Goal: Task Accomplishment & Management: Use online tool/utility

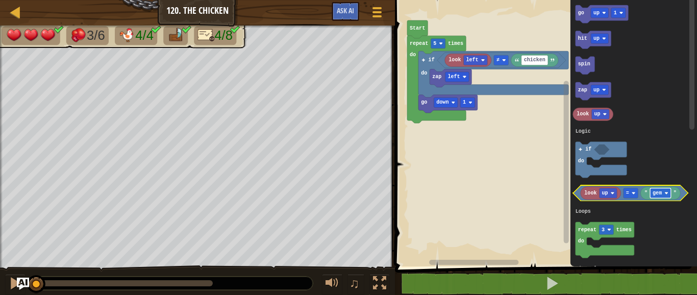
click at [659, 193] on text "gem" at bounding box center [657, 193] width 9 height 6
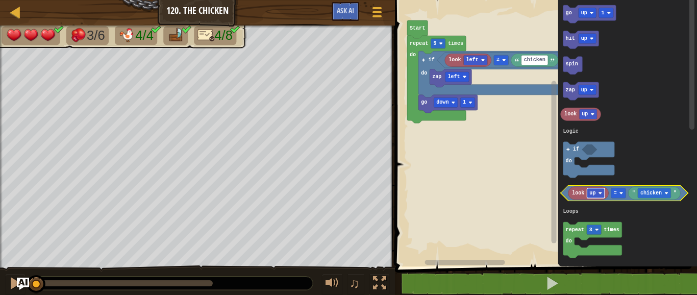
click at [600, 191] on image "Blockly Workspace" at bounding box center [601, 193] width 4 height 4
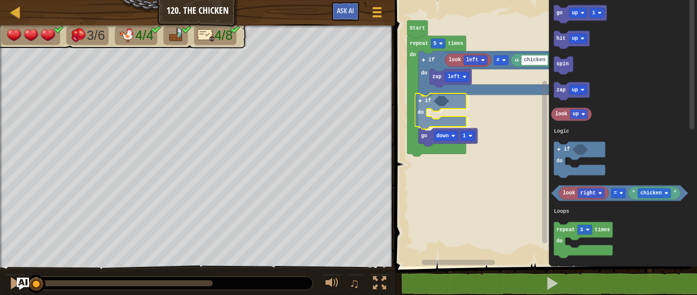
click at [440, 108] on div "Logic Loops Literals look left chicken ≠ zap left if do if do go down 1 repeat …" at bounding box center [544, 131] width 305 height 272
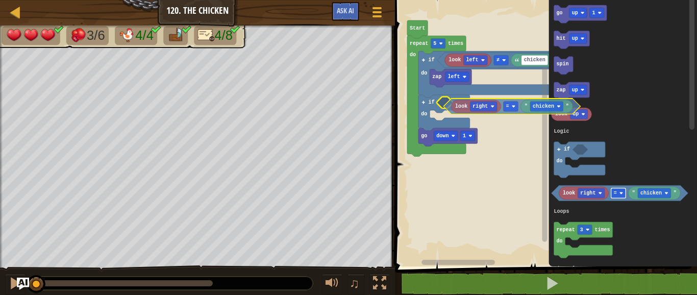
click at [508, 103] on div "Logic Loops Literals look left chicken ≠ zap left if do if do go down 1 repeat …" at bounding box center [544, 131] width 305 height 272
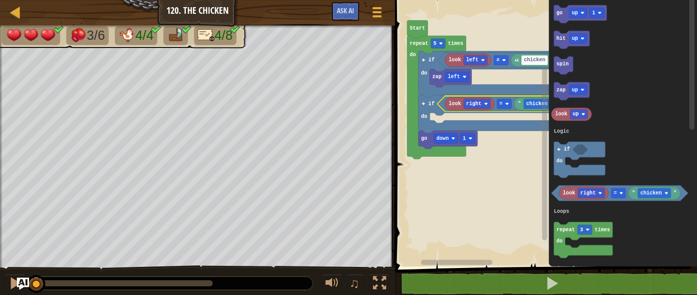
click at [580, 84] on icon "Blockly Workspace" at bounding box center [572, 91] width 36 height 18
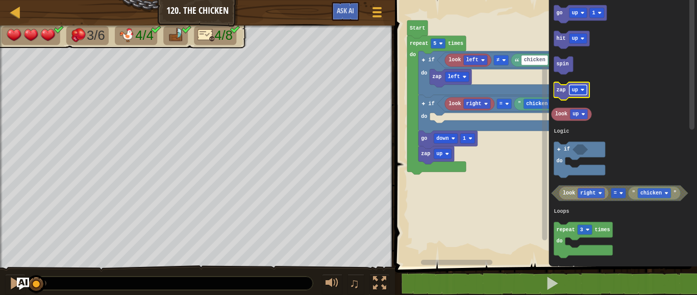
click at [578, 92] on text "up" at bounding box center [575, 90] width 6 height 6
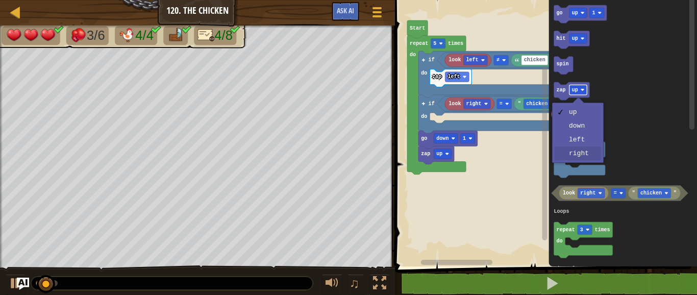
drag, startPoint x: 585, startPoint y: 153, endPoint x: 571, endPoint y: 91, distance: 62.9
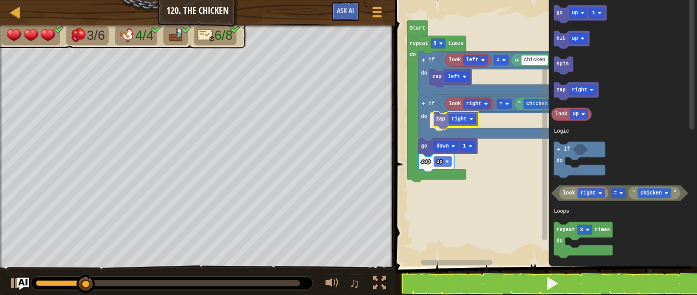
click at [446, 120] on div "Logic Loops Literals look left chicken ≠ zap left if do if do go down 1 zap up …" at bounding box center [544, 131] width 305 height 272
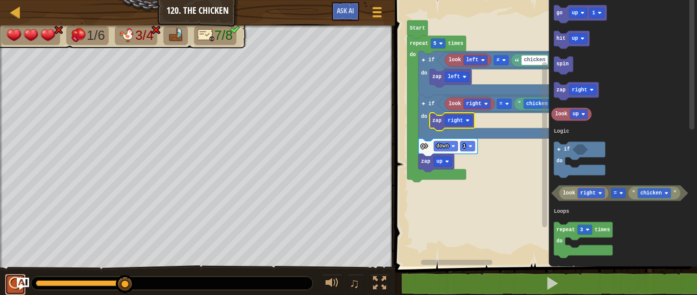
click at [13, 284] on div at bounding box center [15, 283] width 13 height 13
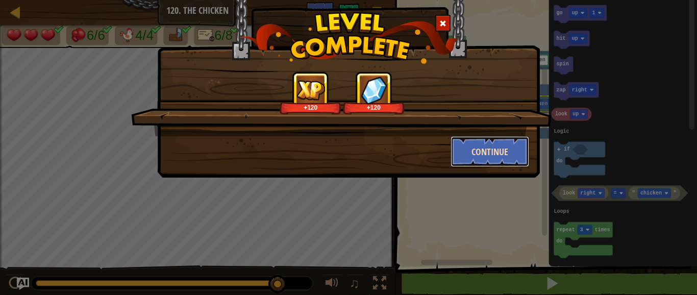
click at [484, 143] on button "Continue" at bounding box center [490, 151] width 79 height 31
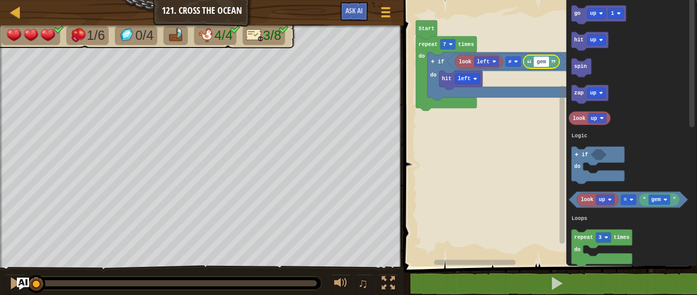
click at [540, 61] on input "gem" at bounding box center [541, 62] width 15 height 10
click at [540, 63] on input "gem" at bounding box center [541, 62] width 15 height 10
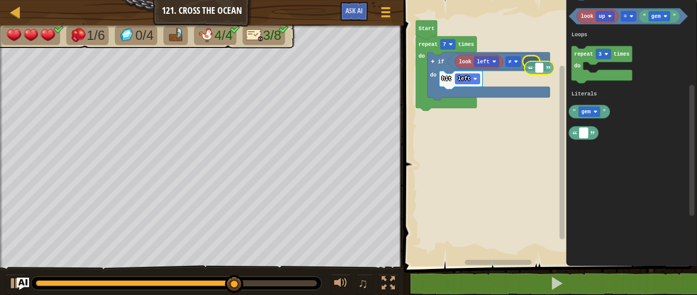
click at [536, 67] on div "Logic Loops Literals Start repeat 7 times do hit left if do look left ≠ go up 1…" at bounding box center [549, 131] width 297 height 272
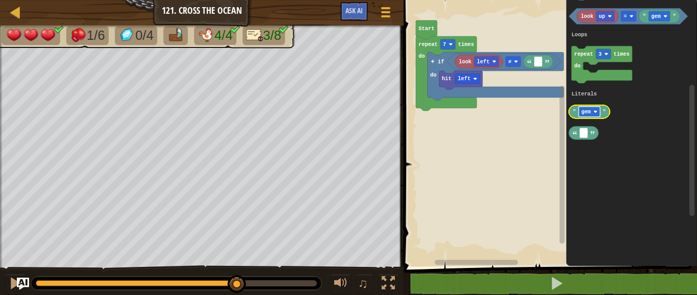
click at [594, 108] on rect "Blockly Workspace" at bounding box center [589, 112] width 21 height 10
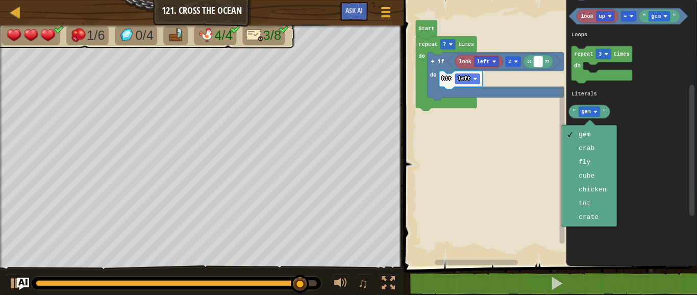
click at [539, 65] on rect "Blockly Workspace" at bounding box center [538, 62] width 9 height 10
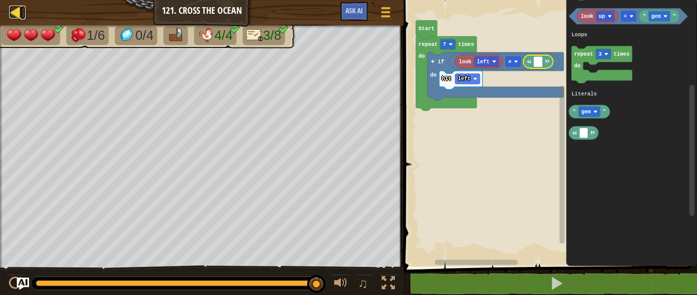
click at [19, 14] on div at bounding box center [15, 12] width 13 height 13
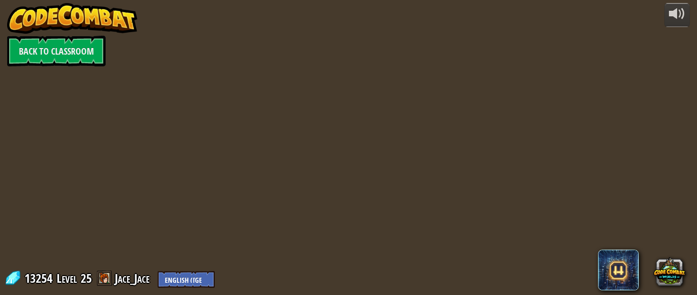
click at [12, 11] on img at bounding box center [72, 18] width 131 height 31
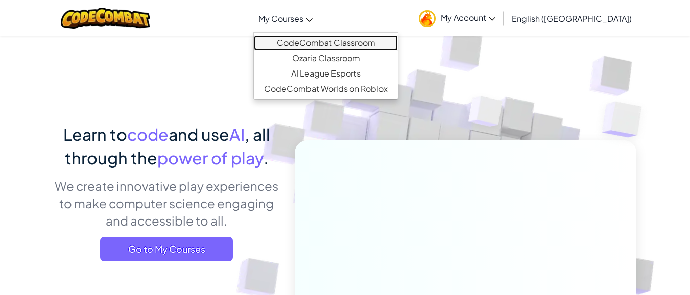
click at [375, 44] on link "CodeCombat Classroom" at bounding box center [326, 42] width 144 height 15
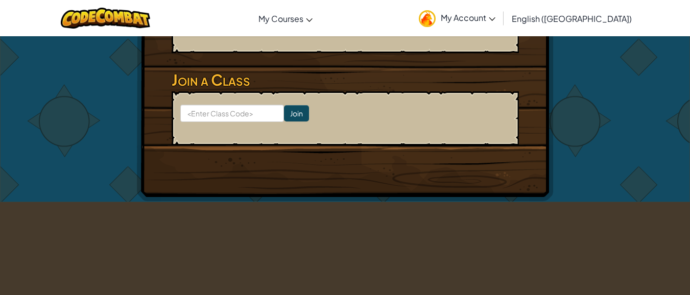
scroll to position [178, 0]
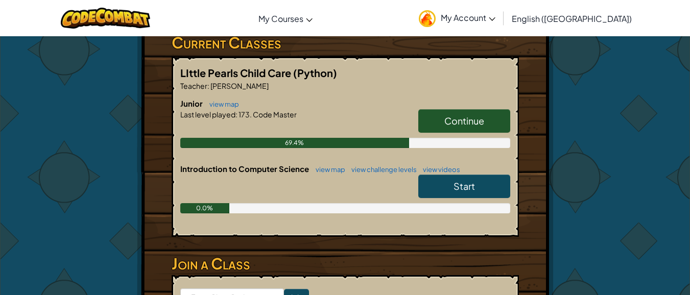
click at [451, 128] on link "Continue" at bounding box center [464, 120] width 92 height 23
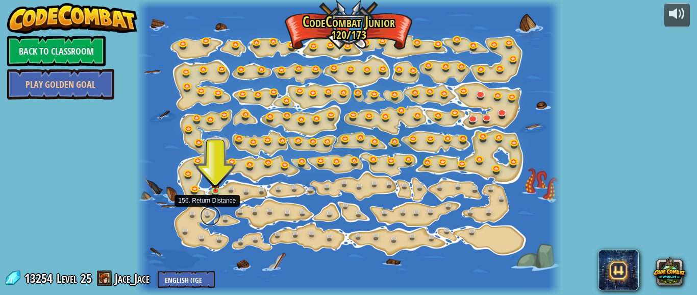
click at [208, 210] on link at bounding box center [210, 216] width 20 height 20
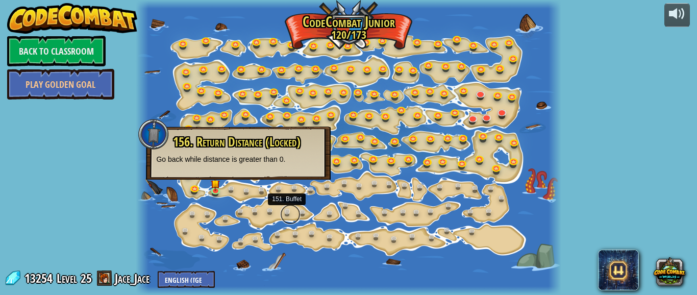
click at [287, 216] on link at bounding box center [290, 214] width 20 height 20
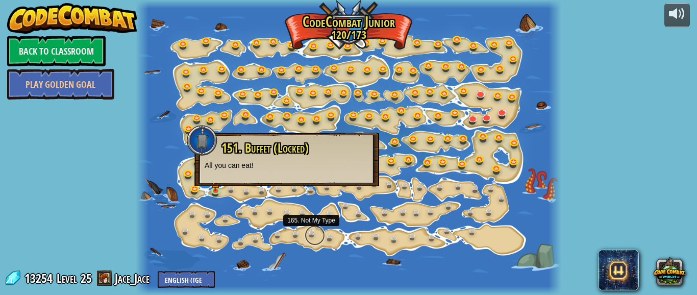
click at [315, 233] on link at bounding box center [315, 235] width 20 height 20
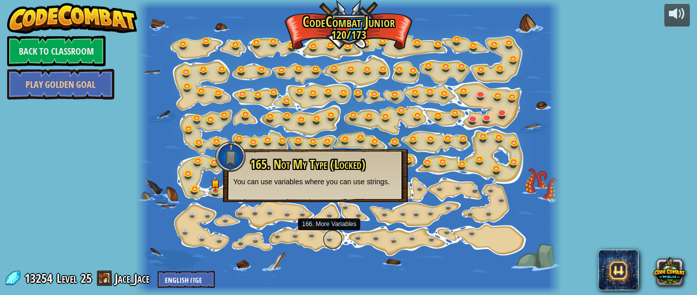
click at [330, 238] on link at bounding box center [333, 239] width 20 height 20
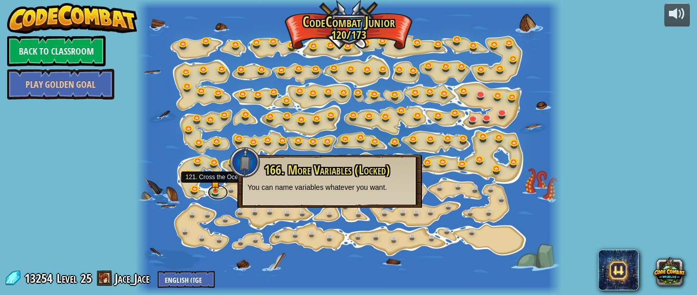
drag, startPoint x: 212, startPoint y: 198, endPoint x: 251, endPoint y: 132, distance: 77.1
click at [219, 187] on div at bounding box center [215, 190] width 9 height 7
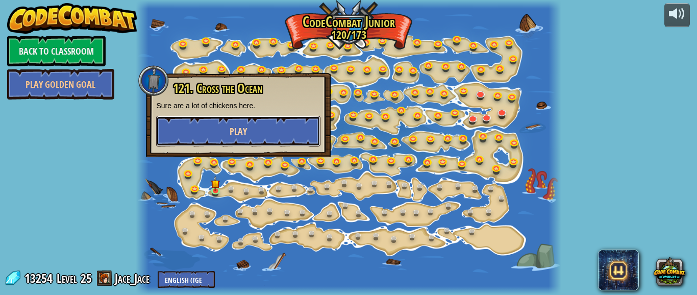
click at [228, 127] on button "Play" at bounding box center [238, 131] width 164 height 31
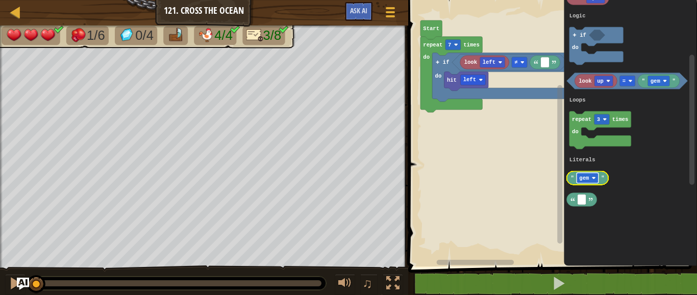
click at [586, 175] on rect "Blockly Workspace" at bounding box center [588, 179] width 22 height 11
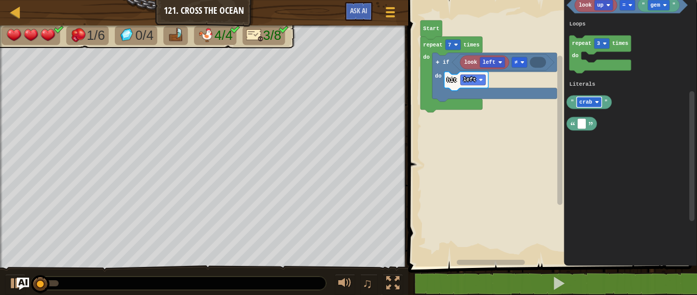
click at [574, 109] on g "" crab "" at bounding box center [589, 102] width 45 height 13
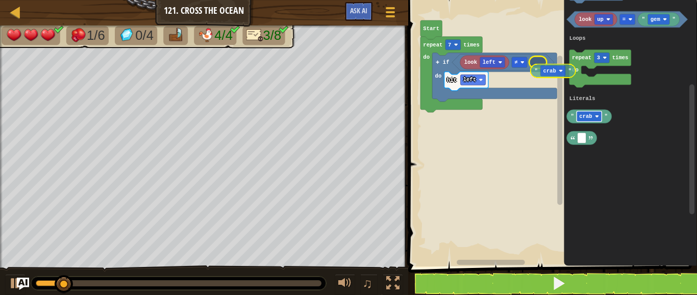
click at [549, 67] on div "Logic Loops Literals look left ≠ hit left if do repeat 7 times do Start go up 1…" at bounding box center [551, 131] width 292 height 272
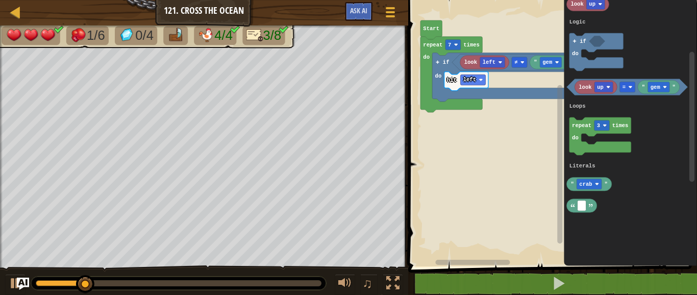
click at [634, 163] on icon "Blockly Workspace" at bounding box center [630, 131] width 133 height 272
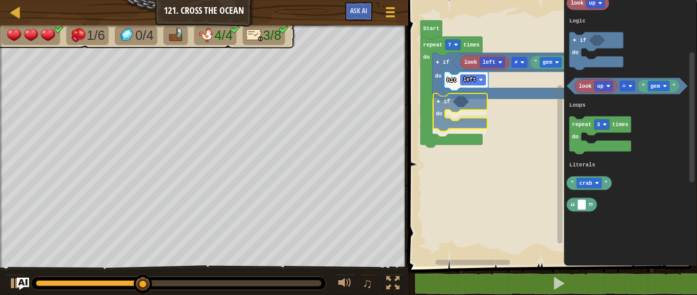
click at [453, 113] on div "Logic Loops Literals Start repeat 7 times do hit left if do look left ≠ " gem "…" at bounding box center [551, 131] width 292 height 272
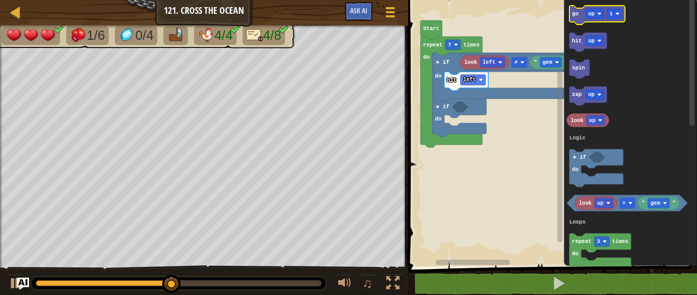
click at [596, 8] on icon "Blockly Workspace" at bounding box center [598, 15] width 56 height 19
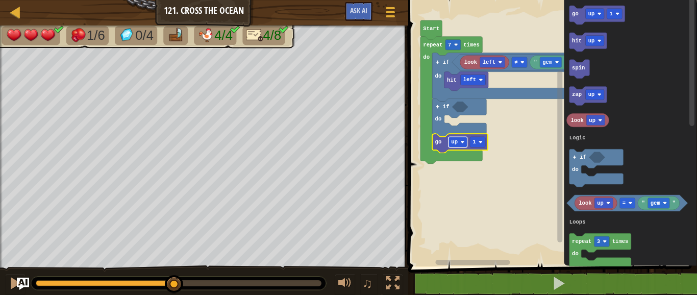
click at [459, 145] on rect "Blockly Workspace" at bounding box center [458, 142] width 19 height 11
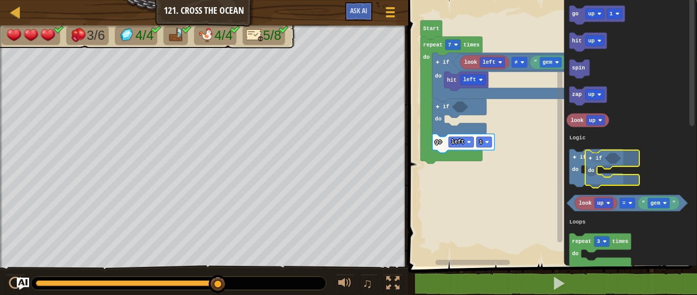
click at [624, 172] on icon "go up 1 hit up spin zap up look up look up " gem " = repeat 3 times do " crab "…" at bounding box center [630, 131] width 133 height 272
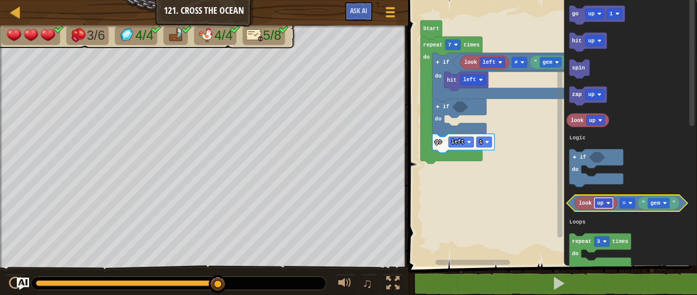
click at [606, 206] on rect "Blockly Workspace" at bounding box center [604, 204] width 19 height 11
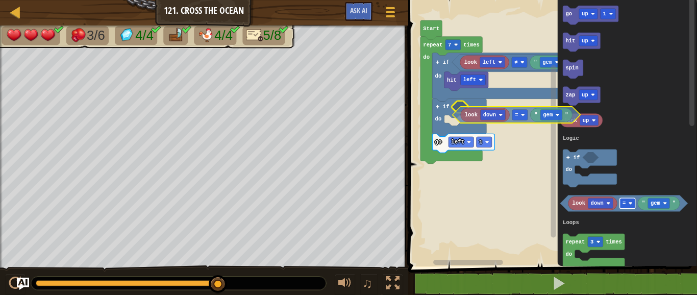
click at [517, 116] on div "Logic Loops Literals Start repeat 7 times do hit left if do look left ≠ " gem "…" at bounding box center [551, 131] width 292 height 272
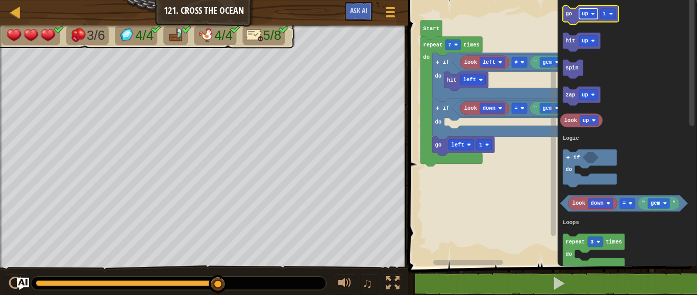
click at [586, 15] on text "up" at bounding box center [585, 14] width 7 height 6
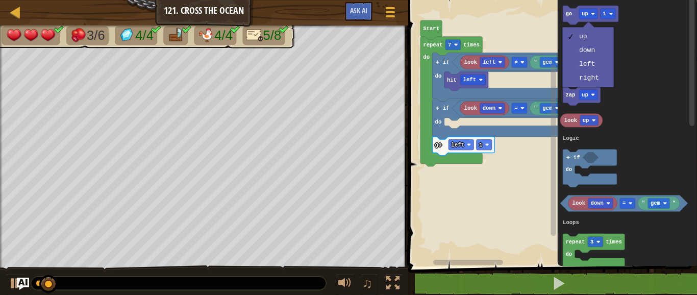
click at [628, 58] on icon "Blockly Workspace" at bounding box center [626, 131] width 139 height 272
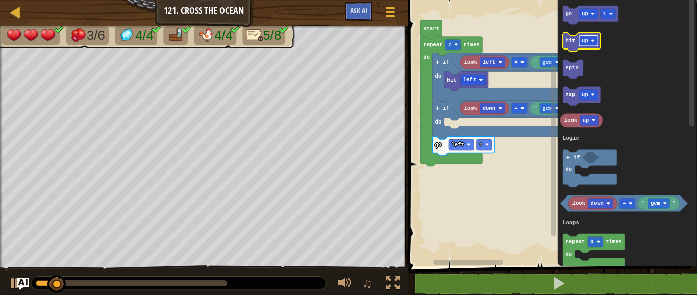
click at [585, 45] on rect "Blockly Workspace" at bounding box center [588, 41] width 19 height 11
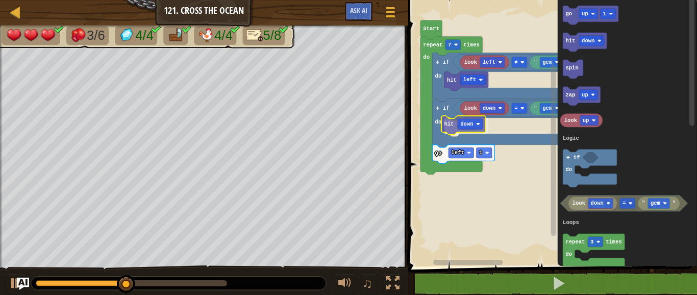
click at [451, 124] on div "Logic Loops Literals Start repeat 7 times do hit left if do look left ≠ " gem "…" at bounding box center [551, 131] width 292 height 272
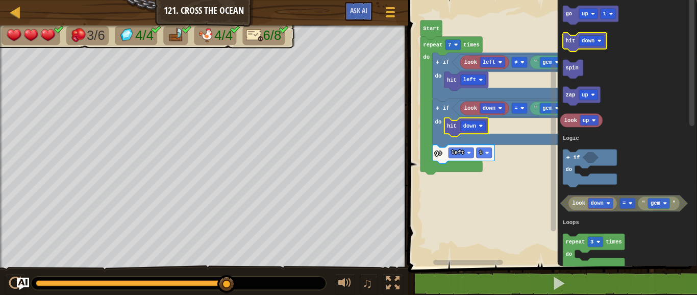
click at [595, 34] on icon "Blockly Workspace" at bounding box center [585, 42] width 44 height 19
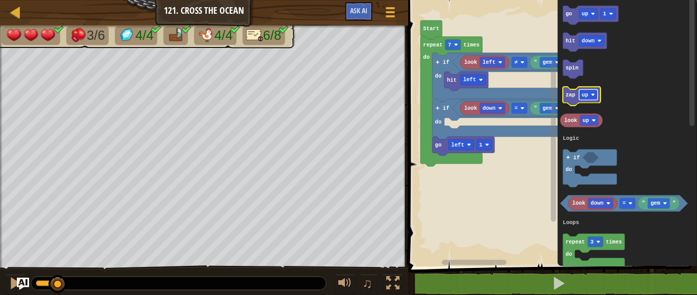
click at [589, 92] on g "up" at bounding box center [588, 95] width 19 height 11
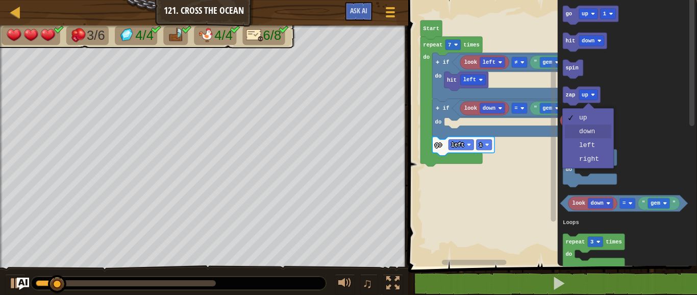
drag, startPoint x: 594, startPoint y: 130, endPoint x: 564, endPoint y: 116, distance: 32.4
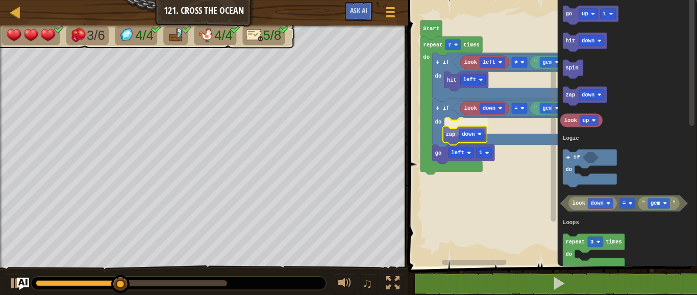
click at [456, 131] on div "Logic Loops Literals Start repeat 7 times do hit left if do look left ≠ " gem "…" at bounding box center [551, 131] width 292 height 272
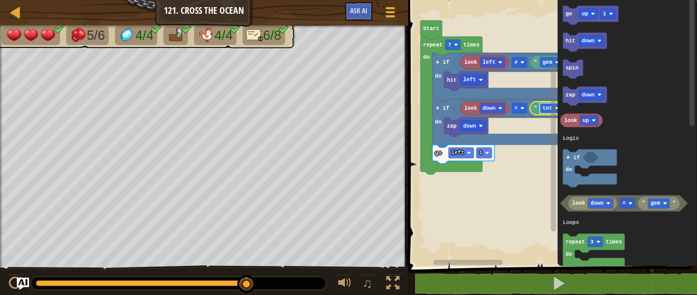
click at [544, 109] on text "tnt" at bounding box center [548, 108] width 10 height 6
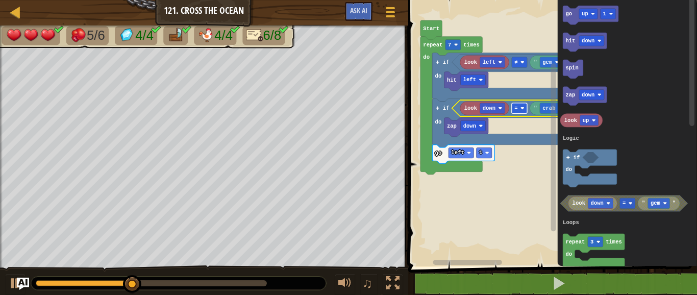
click at [522, 110] on image "Blockly Workspace" at bounding box center [522, 108] width 4 height 4
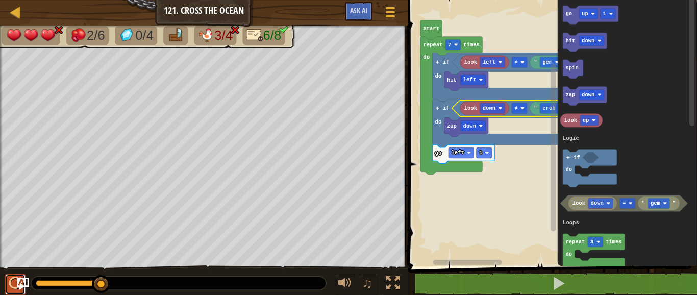
drag, startPoint x: 12, startPoint y: 282, endPoint x: 7, endPoint y: 280, distance: 5.3
click at [7, 280] on button at bounding box center [15, 284] width 20 height 21
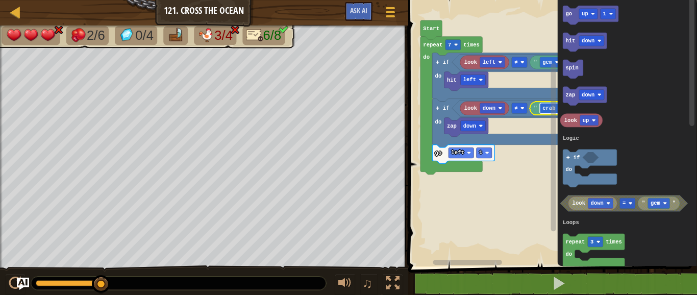
click at [545, 114] on rect "Blockly Workspace" at bounding box center [552, 108] width 25 height 11
click at [537, 109] on text """ at bounding box center [535, 108] width 3 height 6
click at [543, 106] on text "gem" at bounding box center [548, 108] width 10 height 6
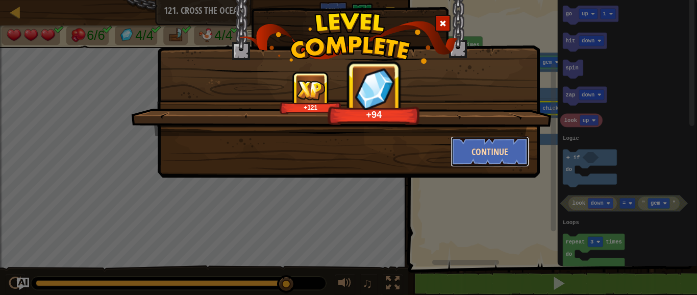
click at [502, 139] on button "Continue" at bounding box center [490, 151] width 79 height 31
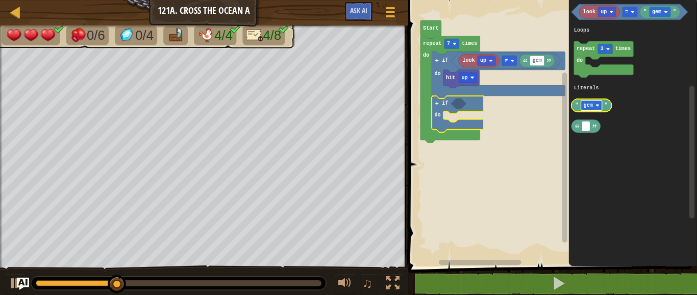
click at [584, 102] on rect "Blockly Workspace" at bounding box center [591, 106] width 21 height 10
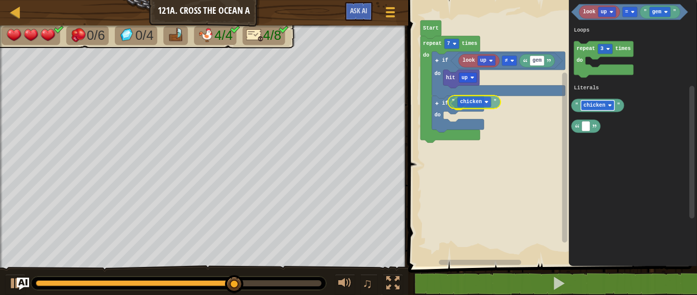
click at [470, 105] on div "Logic Loops Literals look up gem ≠ hit up if do if do repeat 7 times do Start g…" at bounding box center [551, 131] width 292 height 272
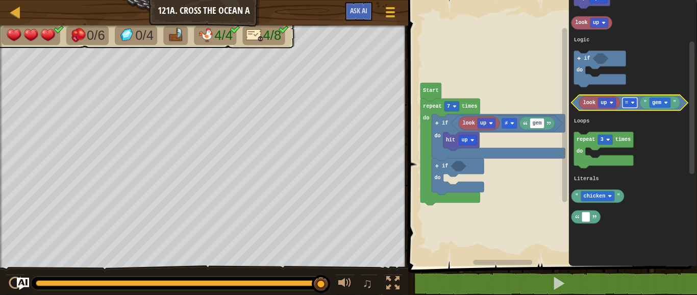
click at [584, 98] on g "look up " gem " =" at bounding box center [629, 103] width 117 height 16
click at [584, 98] on icon "Blockly Workspace" at bounding box center [599, 102] width 41 height 13
click at [600, 101] on rect "Blockly Workspace" at bounding box center [607, 103] width 18 height 10
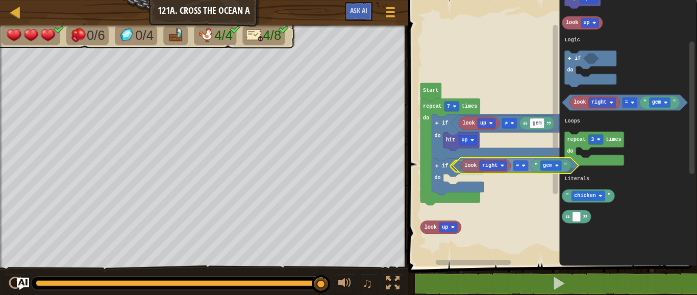
click at [477, 166] on div "Logic Loops Literals look up gem ≠ hit up if do if do repeat 7 times do Start l…" at bounding box center [551, 131] width 292 height 272
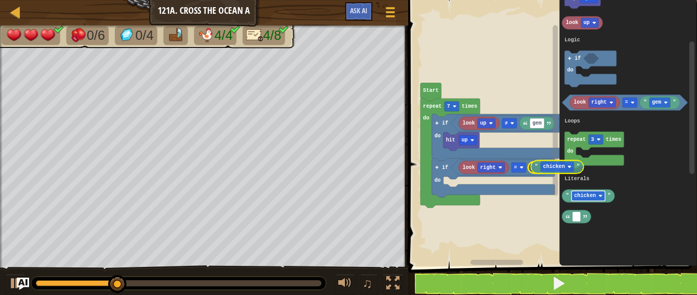
click at [555, 166] on div "Logic Loops Literals Start repeat 7 times do look up gem ≠ hit up if do if do l…" at bounding box center [551, 131] width 292 height 272
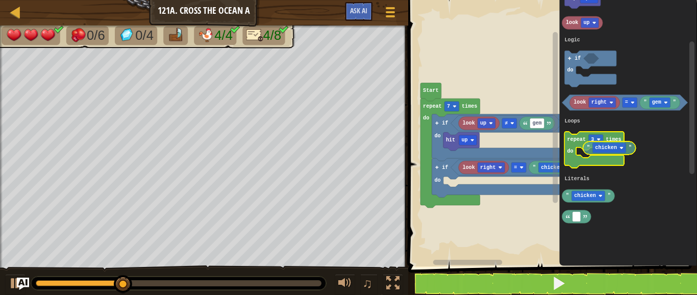
click at [588, 149] on g "go up 1 hit up spin zap up look up look right " gem " = repeat 3 times do " chi…" at bounding box center [625, 67] width 126 height 311
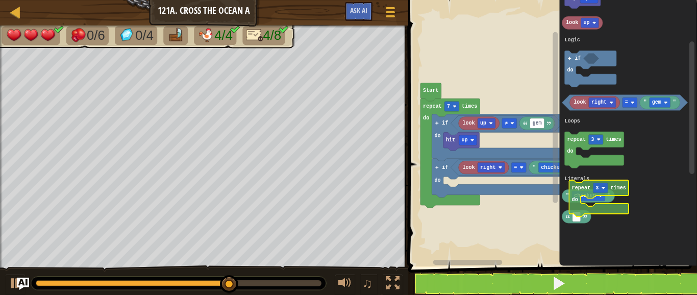
click at [595, 179] on icon "go up 1 hit up spin zap up look up look right " gem " = repeat 3 times do " chi…" at bounding box center [628, 131] width 138 height 272
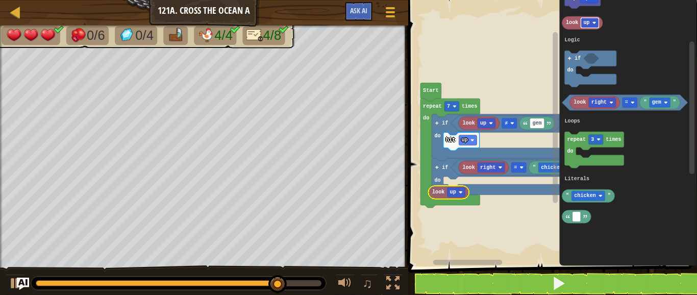
click at [470, 166] on div "Logic Loops Literals Start repeat 7 times do look up gem ≠ hit up if do if do l…" at bounding box center [551, 131] width 292 height 272
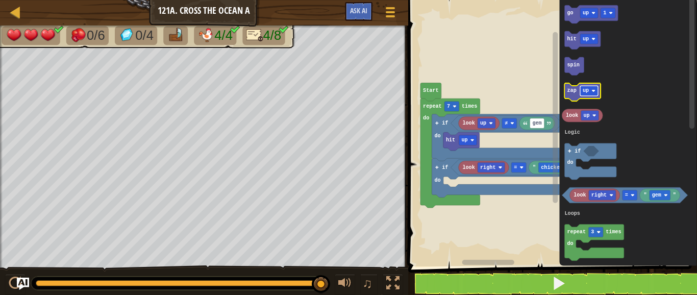
click at [584, 89] on text "up" at bounding box center [586, 91] width 6 height 6
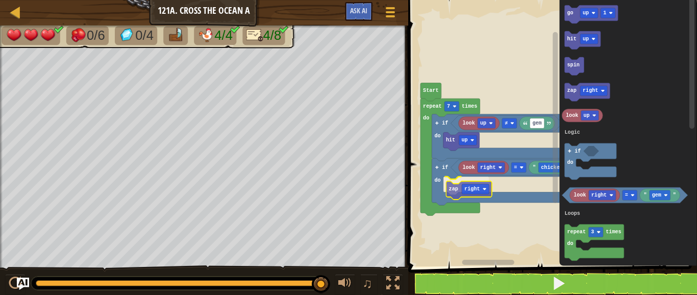
click at [456, 197] on div "Logic Loops Literals Start repeat 7 times do look up gem ≠ hit up if do if do l…" at bounding box center [551, 131] width 292 height 272
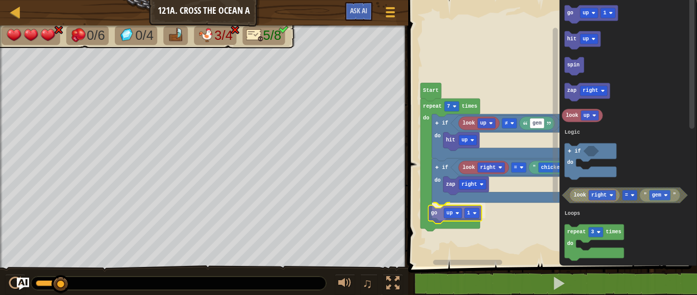
click at [436, 214] on div "Logic Loops Literals Start repeat 7 times do look up gem ≠ hit up if do if do l…" at bounding box center [551, 131] width 292 height 272
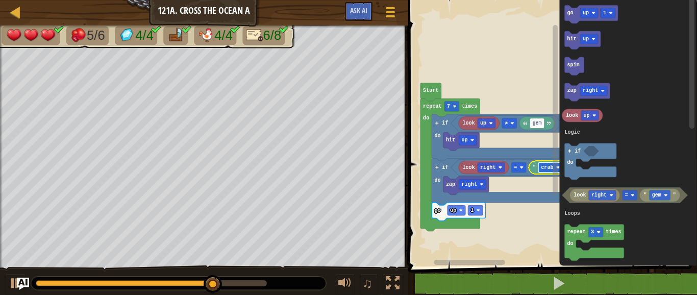
click at [540, 169] on rect "Blockly Workspace" at bounding box center [551, 167] width 24 height 10
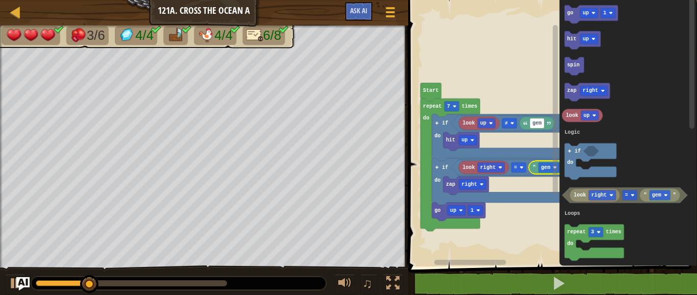
click at [26, 282] on img "Ask AI" at bounding box center [22, 283] width 13 height 13
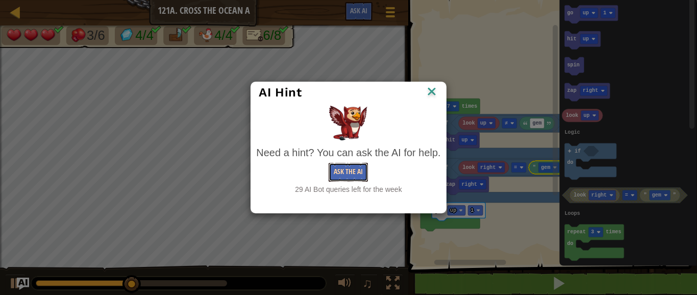
click at [356, 169] on button "Ask the AI" at bounding box center [348, 172] width 39 height 19
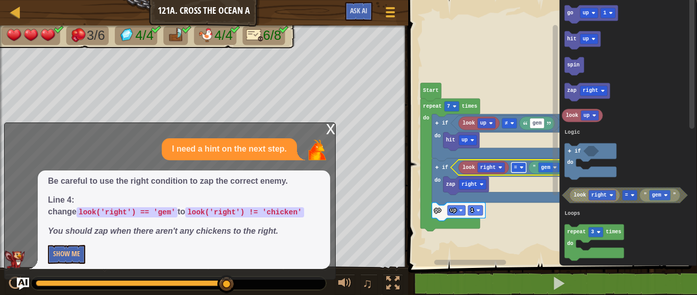
click at [518, 168] on rect "Blockly Workspace" at bounding box center [518, 167] width 15 height 10
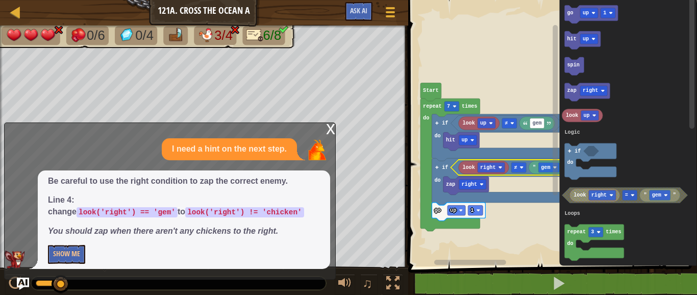
click at [327, 133] on div "x" at bounding box center [330, 128] width 9 height 10
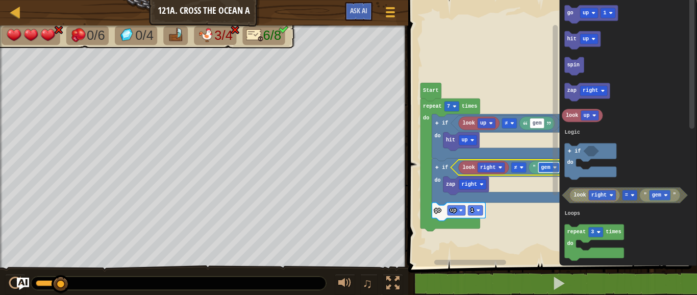
click at [540, 168] on rect "Blockly Workspace" at bounding box center [549, 167] width 21 height 10
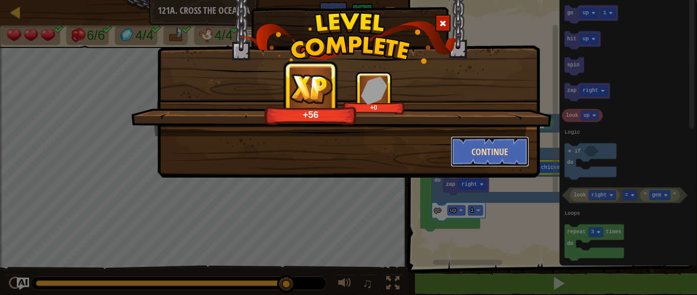
click at [517, 152] on button "Continue" at bounding box center [490, 151] width 79 height 31
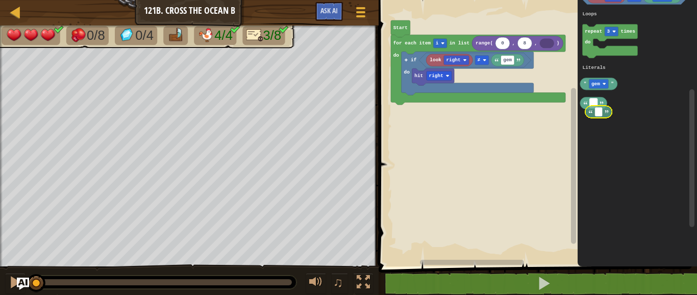
click at [597, 112] on icon "go up 1 hit up spin zap up look up look up " gem " = repeat 3 times do " gem " …" at bounding box center [637, 131] width 119 height 272
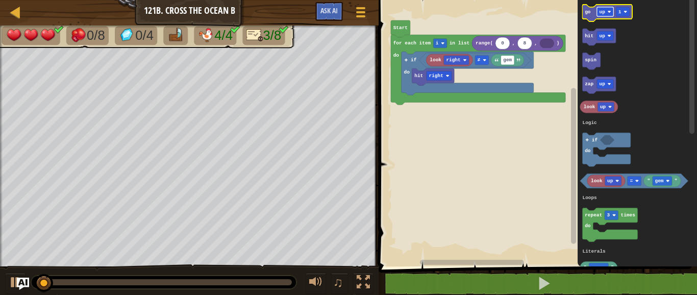
click at [605, 8] on rect "Blockly Workspace" at bounding box center [605, 11] width 17 height 9
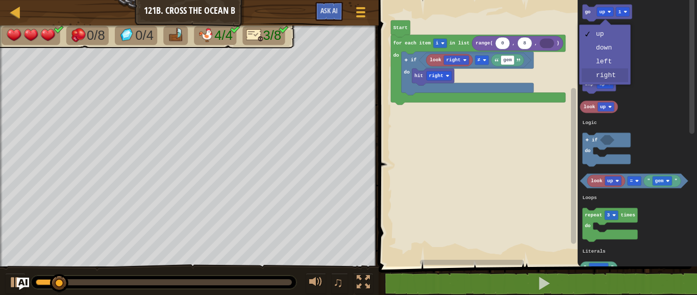
drag, startPoint x: 621, startPoint y: 75, endPoint x: 604, endPoint y: 67, distance: 18.7
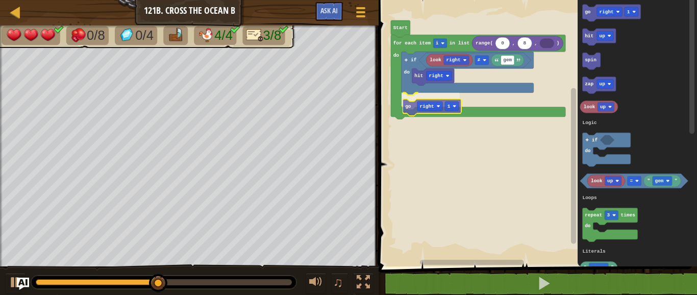
click at [414, 104] on div "Logic Loops Literals Start 0 8 range( , , ) look right gem ≠ hit right if do go…" at bounding box center [537, 131] width 322 height 272
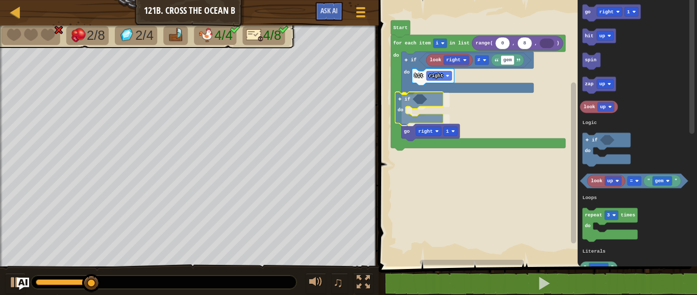
click at [417, 120] on div "Logic Loops Literals Start 0 8 range( , , ) look right gem ≠ hit right if do if…" at bounding box center [537, 131] width 322 height 272
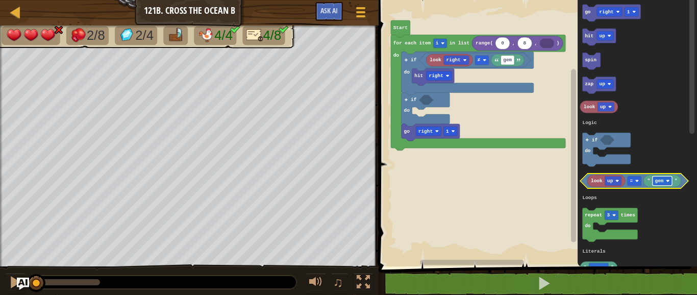
click at [662, 184] on rect "Blockly Workspace" at bounding box center [662, 180] width 19 height 9
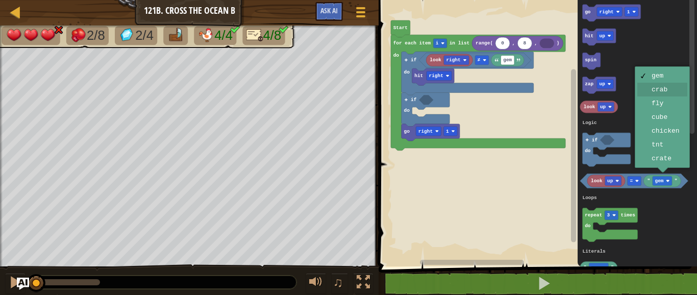
drag, startPoint x: 674, startPoint y: 90, endPoint x: 664, endPoint y: 74, distance: 19.5
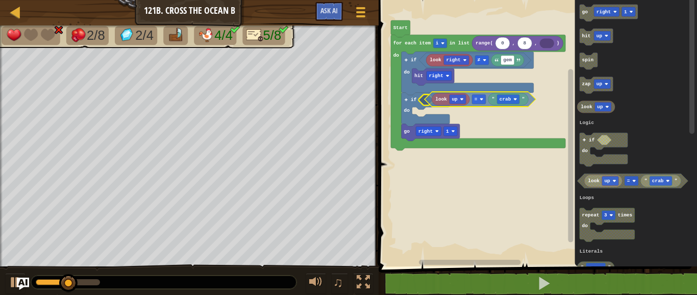
click at [490, 103] on div "Logic Loops Literals Start 0 8 range( , , ) look right gem ≠ hit right if do if…" at bounding box center [537, 131] width 322 height 272
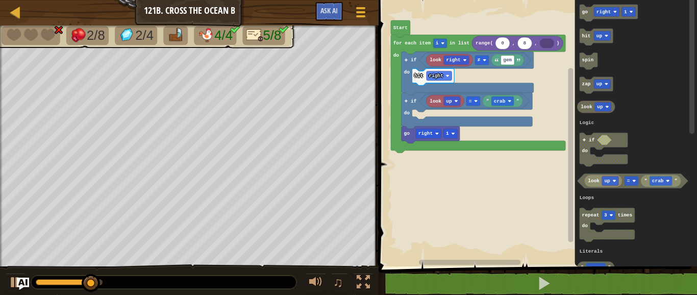
click at [446, 151] on div "Logic Loops Literals Start 0 8 range( , , ) look right gem ≠ hit right if do if…" at bounding box center [537, 131] width 322 height 272
type input "1"
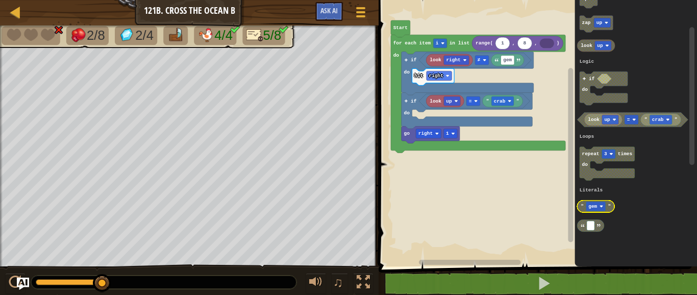
click at [587, 209] on rect "Blockly Workspace" at bounding box center [595, 206] width 19 height 9
click at [656, 118] on text "crab" at bounding box center [658, 120] width 12 height 6
click at [642, 249] on icon "Blockly Workspace" at bounding box center [636, 131] width 123 height 272
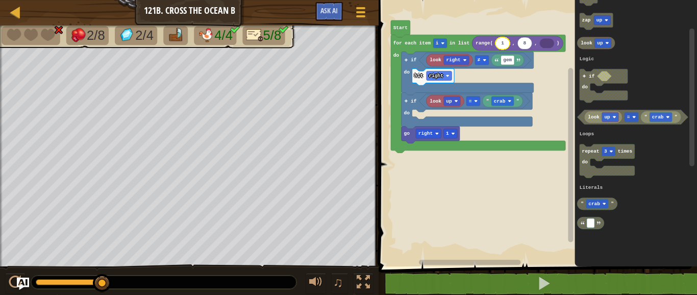
click at [502, 42] on text "1" at bounding box center [502, 43] width 3 height 6
click at [505, 41] on input "1" at bounding box center [503, 43] width 15 height 12
click at [505, 42] on input "1" at bounding box center [503, 43] width 15 height 12
drag, startPoint x: 506, startPoint y: 47, endPoint x: 505, endPoint y: 58, distance: 11.2
click at [500, 0] on body "Map Junior 121b. Cross the Ocean B Game Menu Ask AI 1 ההההההההההההההההההההההההה…" at bounding box center [348, 0] width 697 height 0
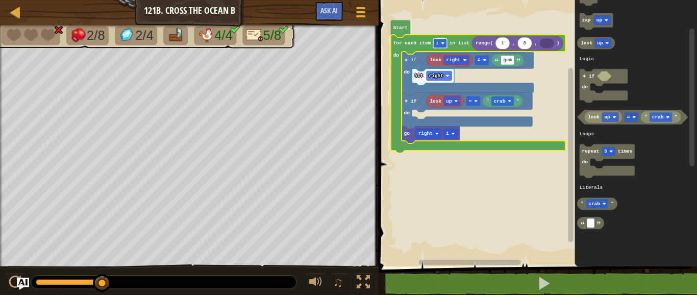
click at [441, 39] on rect "Blockly Workspace" at bounding box center [440, 43] width 14 height 9
click at [437, 45] on text "i" at bounding box center [437, 43] width 3 height 6
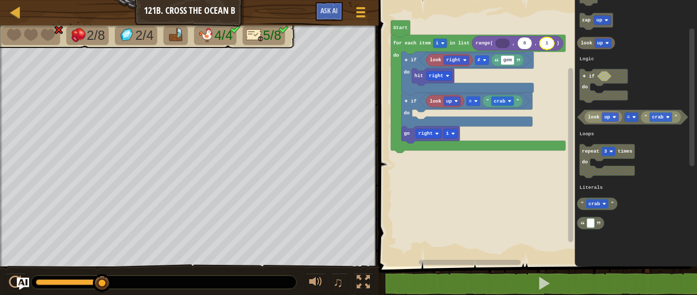
click at [546, 41] on text "1" at bounding box center [547, 43] width 3 height 6
type input "8"
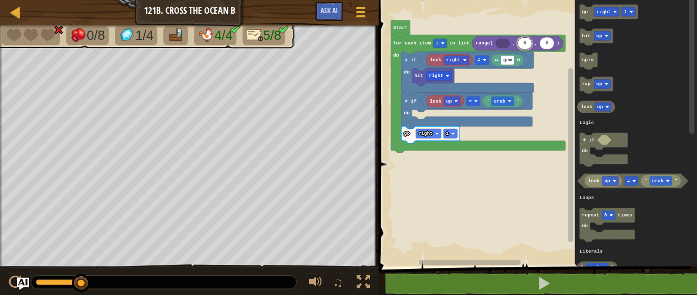
click at [525, 43] on input "8" at bounding box center [525, 43] width 15 height 12
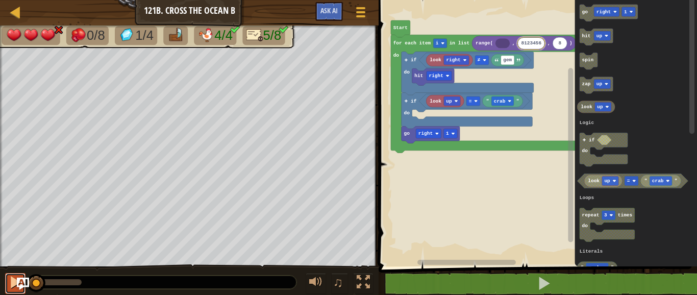
click at [12, 282] on div at bounding box center [15, 282] width 13 height 13
click at [526, 43] on input "8123456" at bounding box center [532, 43] width 28 height 12
type input "23456"
click at [535, 40] on input "23456" at bounding box center [529, 43] width 22 height 12
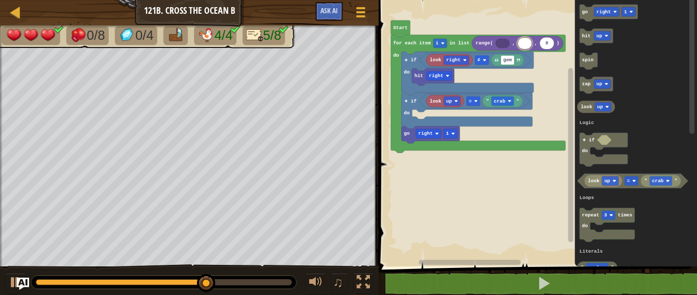
click at [525, 46] on input at bounding box center [525, 43] width 15 height 12
click at [529, 44] on input at bounding box center [525, 43] width 15 height 12
type input "0"
click at [21, 278] on img "Ask AI" at bounding box center [22, 283] width 13 height 13
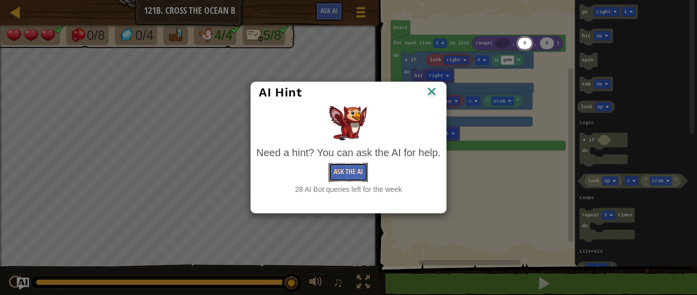
click at [350, 174] on button "Ask the AI" at bounding box center [348, 172] width 39 height 19
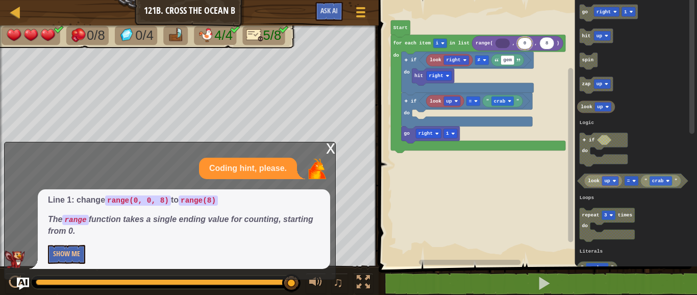
drag, startPoint x: 526, startPoint y: 47, endPoint x: 546, endPoint y: 17, distance: 36.0
click at [546, 0] on body "Map Junior 121b. Cross the Ocean B Game Menu Ask AI 1 2 3 4 5 6 7 for i in rang…" at bounding box center [348, 0] width 697 height 0
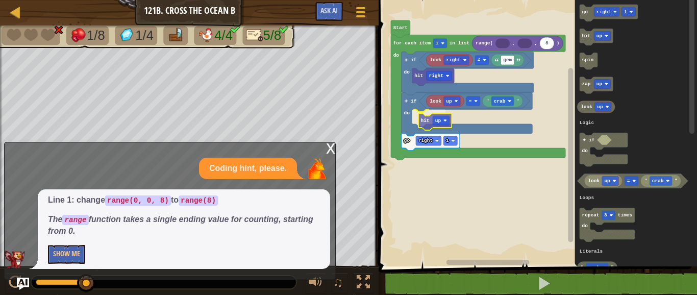
click at [428, 118] on div "Logic Loops Literals Start look right gem ≠ hit right if do if do look up " cra…" at bounding box center [537, 131] width 322 height 272
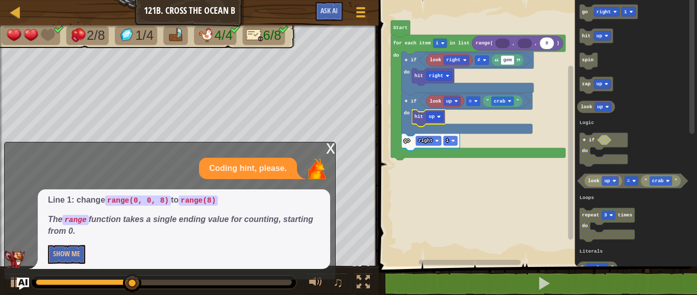
click at [330, 146] on div "x" at bounding box center [330, 147] width 9 height 10
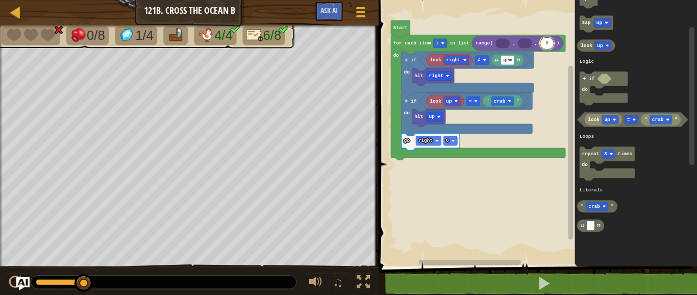
type input "9"
click at [23, 279] on img "Ask AI" at bounding box center [22, 283] width 13 height 13
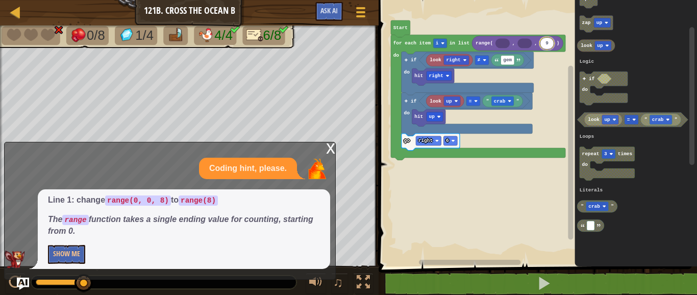
click at [549, 43] on input "9" at bounding box center [547, 43] width 15 height 12
click at [547, 46] on input "9" at bounding box center [547, 43] width 15 height 12
click at [548, 44] on input "9" at bounding box center [547, 43] width 15 height 12
click at [548, 42] on input "9" at bounding box center [547, 43] width 15 height 12
drag, startPoint x: 548, startPoint y: 44, endPoint x: 544, endPoint y: 64, distance: 20.3
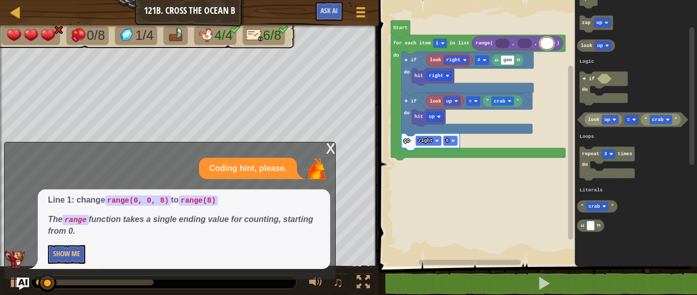
click at [547, 0] on body "Map Junior 121b. Cross the Ocean B Game Menu Ask AI 1 2 3 4 5 6 7 for i in rang…" at bounding box center [348, 0] width 697 height 0
click at [548, 44] on input "0" at bounding box center [547, 43] width 15 height 12
type input "0"
type input "8"
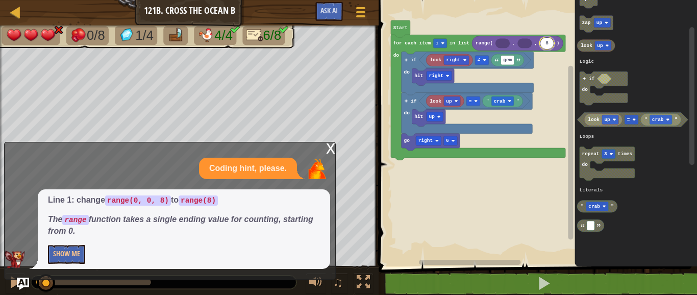
click at [513, 189] on rect "Blockly Workspace" at bounding box center [537, 131] width 322 height 272
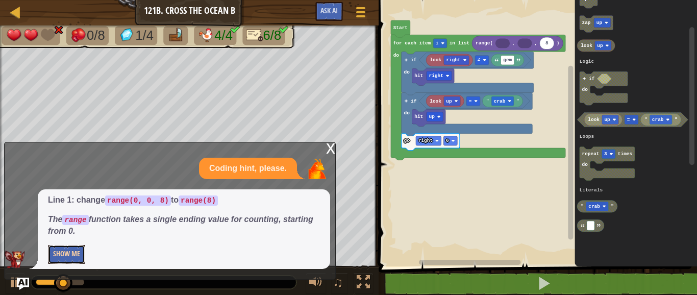
click at [63, 253] on button "Show Me" at bounding box center [66, 254] width 37 height 19
click at [548, 44] on text "8" at bounding box center [547, 43] width 3 height 6
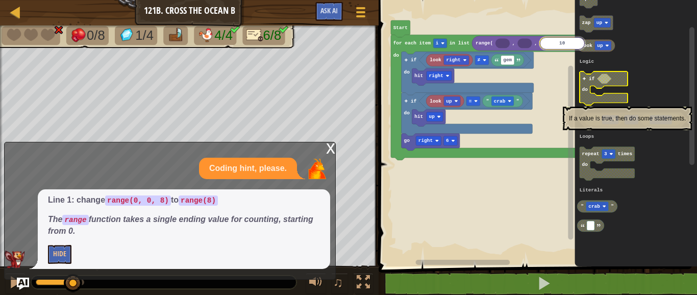
type input "1"
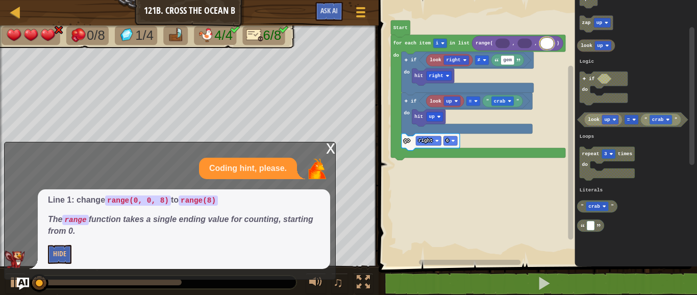
type input "8"
click at [333, 5] on button "Ask AI" at bounding box center [329, 11] width 28 height 19
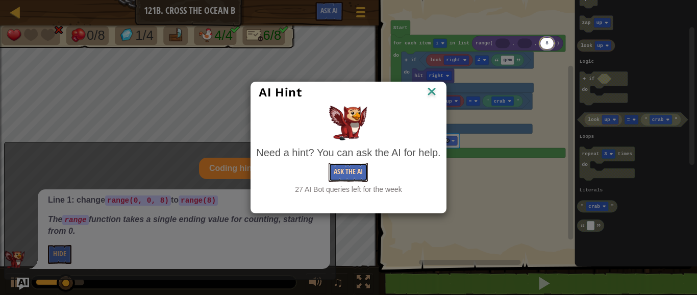
click at [345, 174] on button "Ask the AI" at bounding box center [348, 172] width 39 height 19
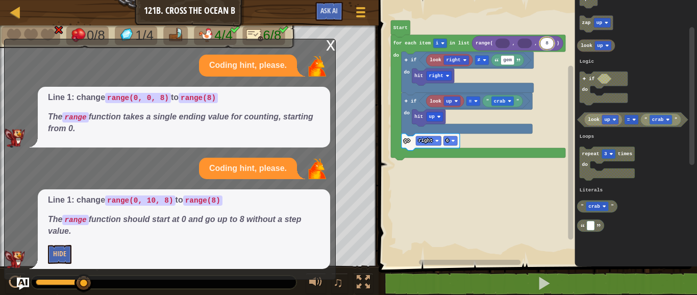
click at [552, 43] on input "8" at bounding box center [547, 43] width 15 height 12
click at [540, 0] on body "Map Junior 121b. Cross the Ocean B Game Menu Ask AI 1 2 3 4 5 6 7 for i in rang…" at bounding box center [348, 0] width 697 height 0
drag, startPoint x: 541, startPoint y: 45, endPoint x: 520, endPoint y: 65, distance: 28.5
click at [520, 0] on body "Map Junior 121b. Cross the Ocean B Game Menu Ask AI 1 2 3 4 5 6 7 for i in rang…" at bounding box center [348, 0] width 697 height 0
click at [549, 44] on input "8" at bounding box center [547, 43] width 15 height 12
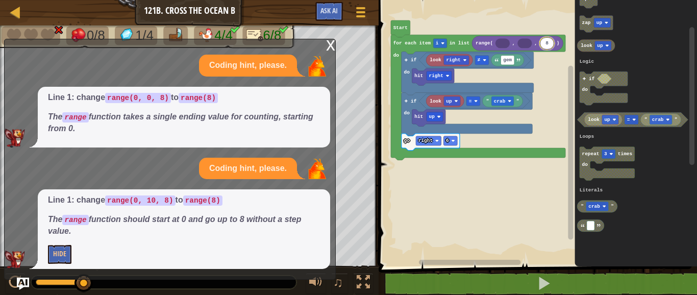
click at [549, 44] on input "8" at bounding box center [547, 43] width 15 height 12
click at [362, 17] on span at bounding box center [361, 16] width 10 height 2
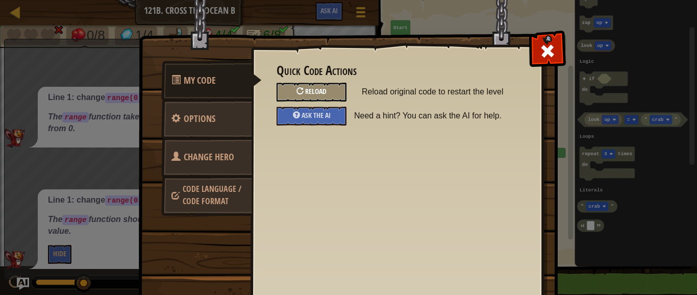
click at [325, 86] on div "Reload" at bounding box center [312, 92] width 70 height 19
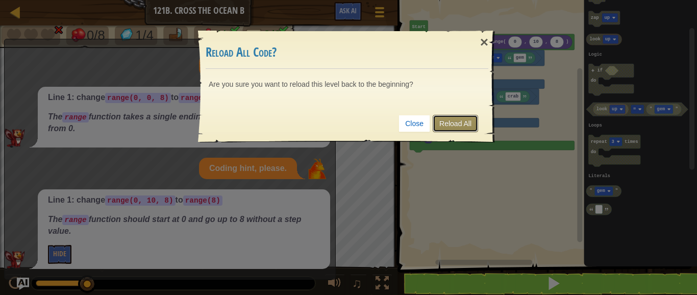
click at [453, 116] on link "Reload All" at bounding box center [455, 123] width 45 height 17
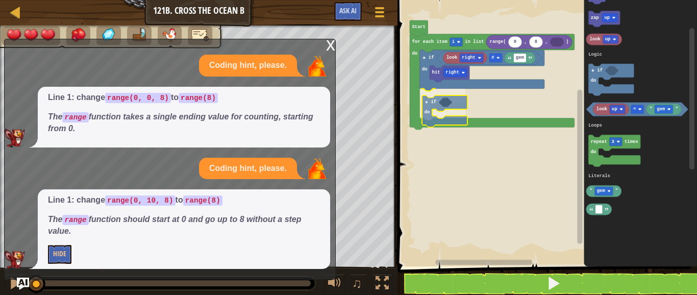
click at [438, 114] on div "Logic Loops Literals 0 8 range( , , ) look right gem ≠ hit right if do if do fo…" at bounding box center [546, 131] width 303 height 272
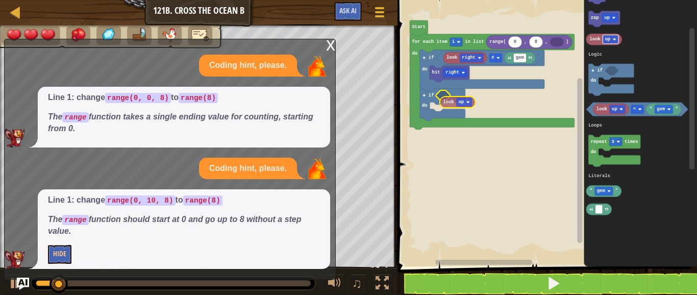
click at [459, 102] on div "Logic Loops Literals 0 8 range( , , ) look right gem ≠ hit right if do if do fo…" at bounding box center [546, 131] width 303 height 272
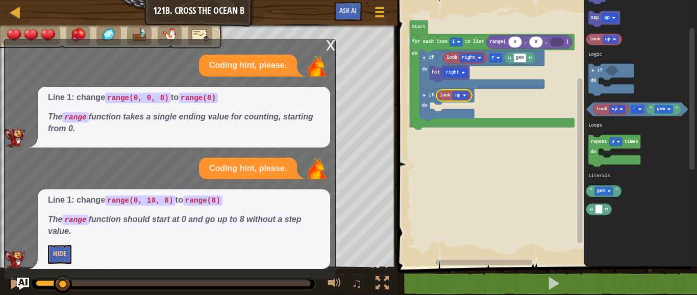
click at [330, 39] on div "x Coding hint, please. Line 1: change range(0, 0, 8) to range(8) The range func…" at bounding box center [170, 159] width 332 height 241
drag, startPoint x: 334, startPoint y: 43, endPoint x: 329, endPoint y: 44, distance: 5.6
click at [329, 44] on div "x" at bounding box center [330, 44] width 9 height 10
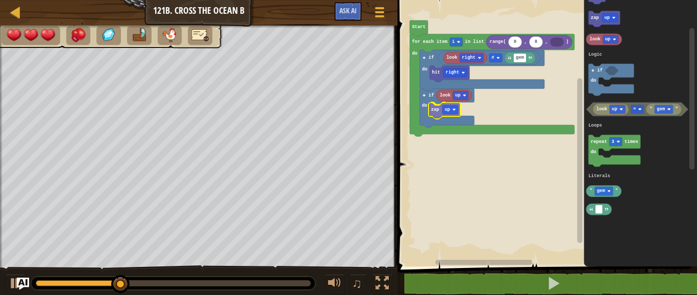
click at [433, 104] on div "Logic Loops Literals 0 8 range( , , ) look right gem ≠ hit right if do if do lo…" at bounding box center [546, 131] width 303 height 272
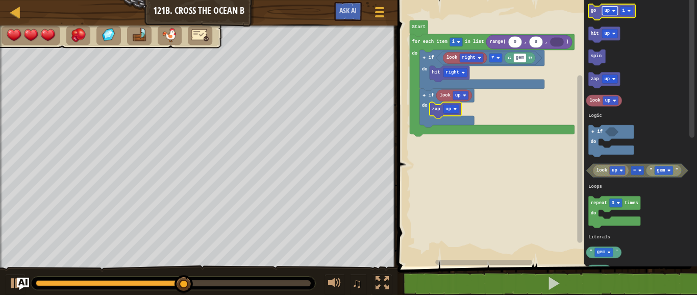
click at [606, 11] on text "up" at bounding box center [608, 10] width 6 height 5
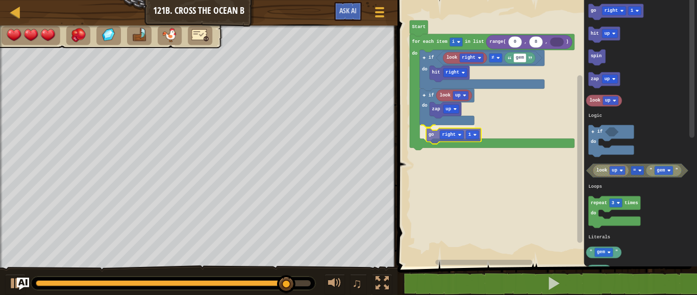
click at [439, 134] on div "Logic Loops Literals 0 8 range( , , ) look right gem ≠ hit right if do if do lo…" at bounding box center [546, 131] width 303 height 272
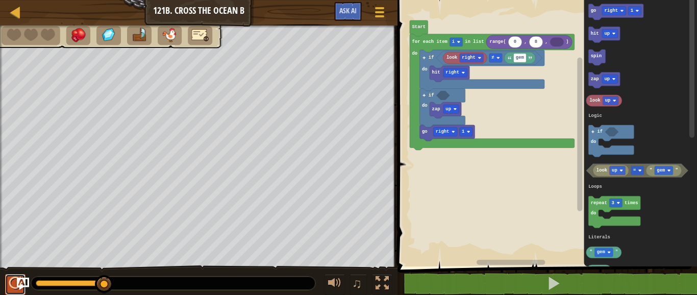
click at [11, 285] on div at bounding box center [15, 283] width 13 height 13
click at [18, 283] on img "Ask AI" at bounding box center [22, 283] width 13 height 13
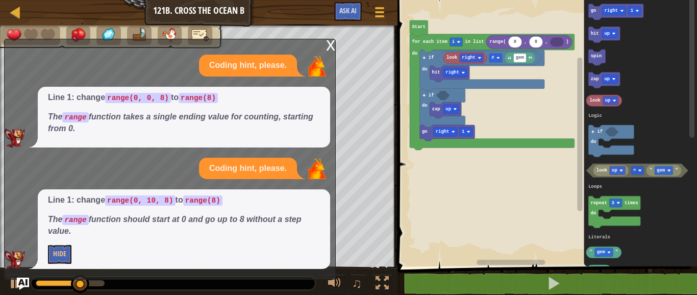
click at [328, 44] on div "x" at bounding box center [330, 44] width 9 height 10
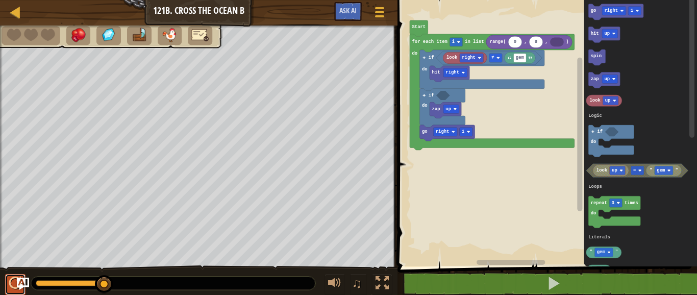
click at [8, 283] on button at bounding box center [15, 284] width 20 height 21
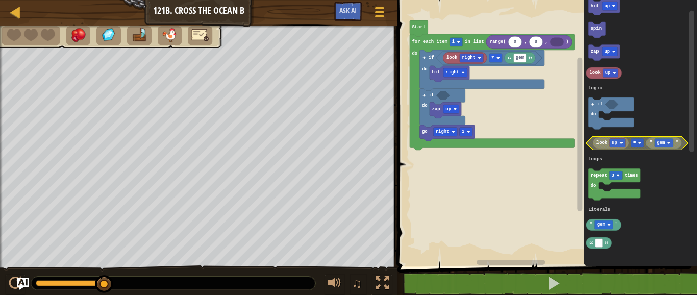
click at [601, 139] on g "look up " gem " =" at bounding box center [637, 143] width 102 height 14
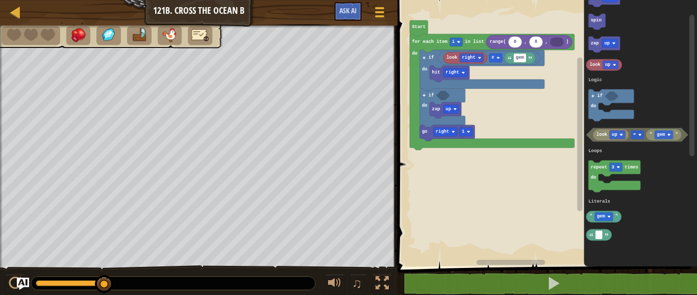
click at [562, 134] on div "Logic Loops Literals 0 8 range( , , ) look right gem ≠ hit right if do if do za…" at bounding box center [546, 131] width 303 height 272
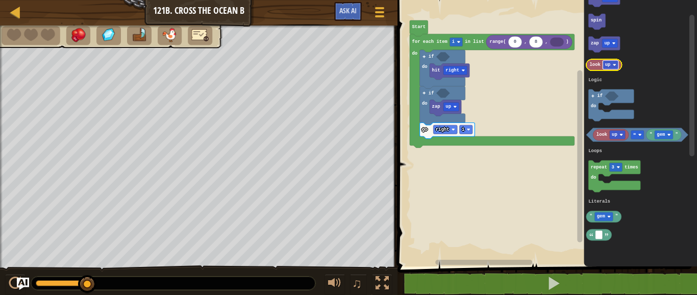
click at [612, 63] on rect "Blockly Workspace" at bounding box center [611, 65] width 16 height 9
click at [452, 58] on div "Logic Loops Literals 0 8 range( , , ) hit right if do if do zap up go right 1 f…" at bounding box center [546, 131] width 303 height 272
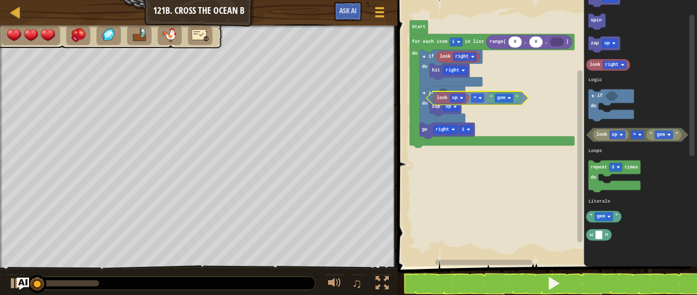
click at [476, 95] on div "Logic Loops Literals 0 8 range( , , ) hit right if do if do zap up go right 1 l…" at bounding box center [546, 131] width 303 height 272
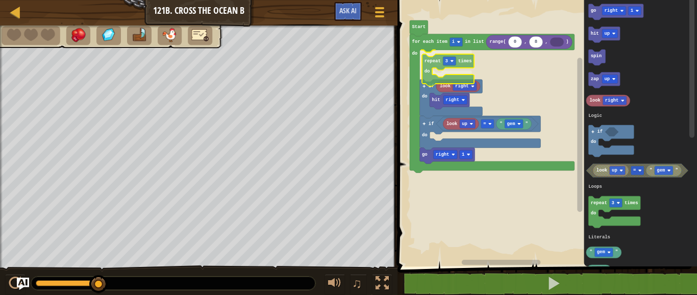
click at [433, 58] on div "Logic Loops Literals 0 8 range( , , ) for each item i in list do repeat 3 times…" at bounding box center [546, 131] width 303 height 272
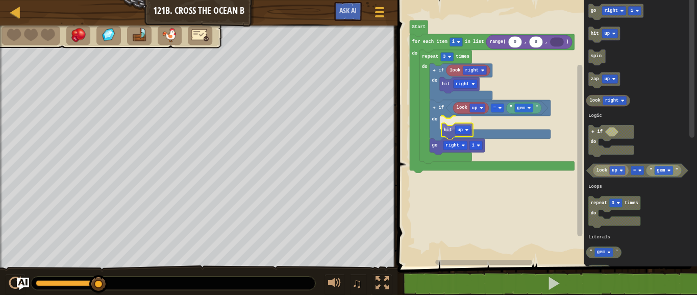
click at [451, 132] on div "Logic Loops Literals 0 8 range( , , ) for each item i in list do repeat 3 times…" at bounding box center [546, 131] width 303 height 272
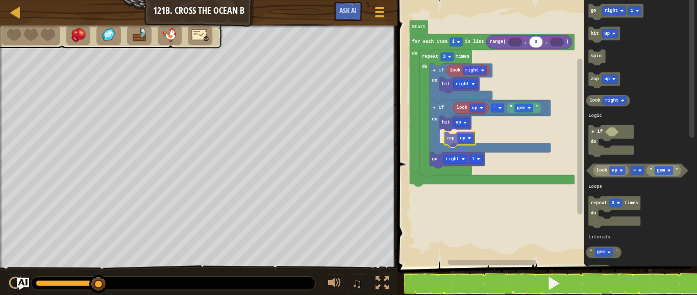
click at [449, 137] on div "Logic Loops Literals 8 range( , , ) for each item i in list do repeat 3 times d…" at bounding box center [546, 131] width 303 height 272
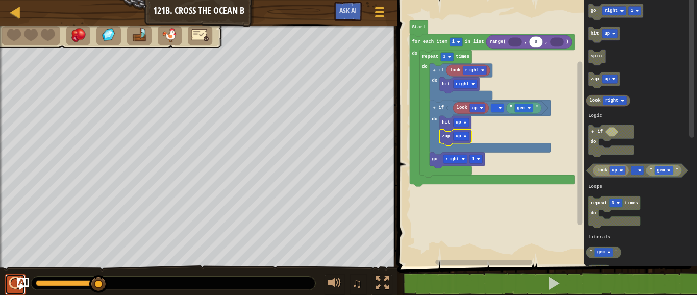
click at [11, 277] on div at bounding box center [15, 283] width 13 height 13
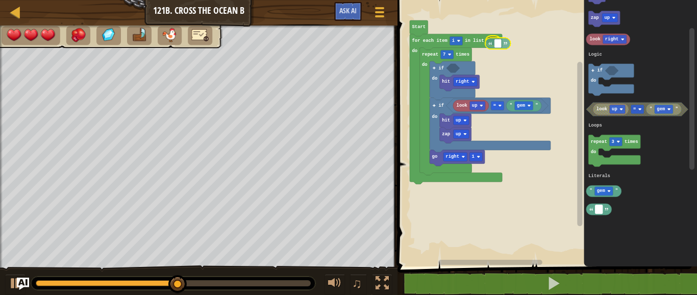
click at [501, 45] on div "Logic Loops Literals Start for each item i in list do repeat 7 times do if do i…" at bounding box center [546, 131] width 303 height 272
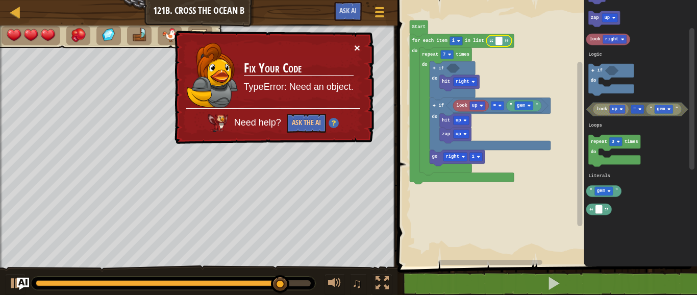
click at [358, 47] on button "×" at bounding box center [357, 47] width 6 height 11
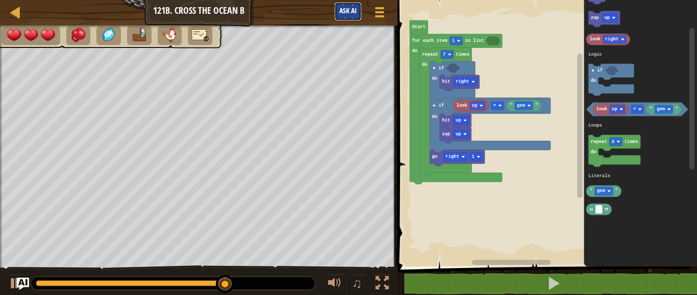
click at [349, 11] on span "Ask AI" at bounding box center [347, 11] width 17 height 10
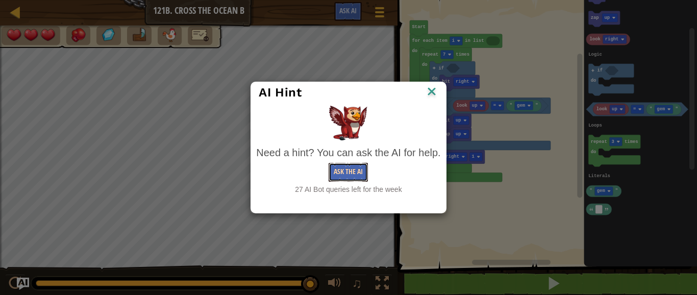
click at [344, 169] on button "Ask the AI" at bounding box center [348, 172] width 39 height 19
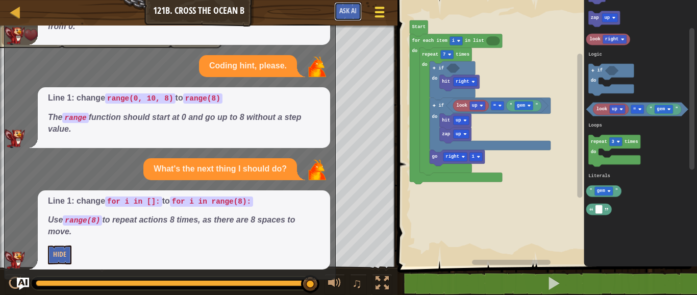
scroll to position [37, 0]
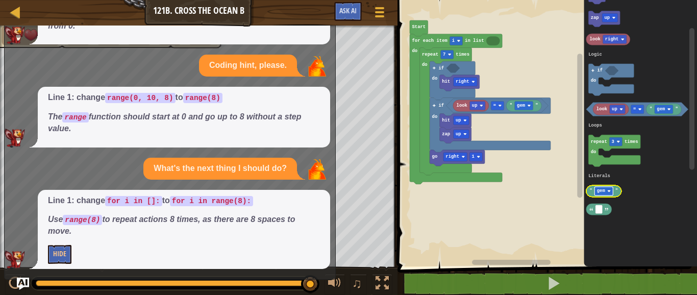
click at [609, 188] on rect "Blockly Workspace" at bounding box center [604, 191] width 18 height 9
click at [672, 195] on icon "Blockly Workspace" at bounding box center [640, 131] width 113 height 272
click at [384, 10] on div at bounding box center [380, 12] width 14 height 15
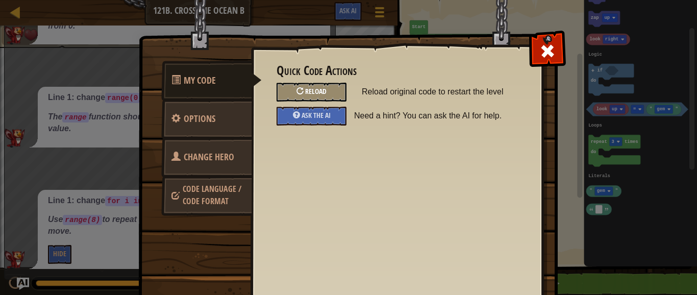
click at [333, 89] on div "Reload" at bounding box center [312, 92] width 70 height 19
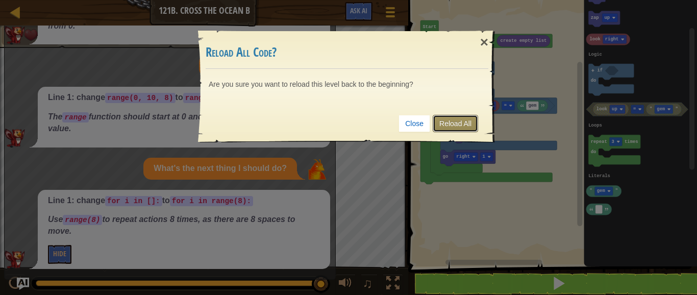
click at [457, 124] on link "Reload All" at bounding box center [455, 123] width 45 height 17
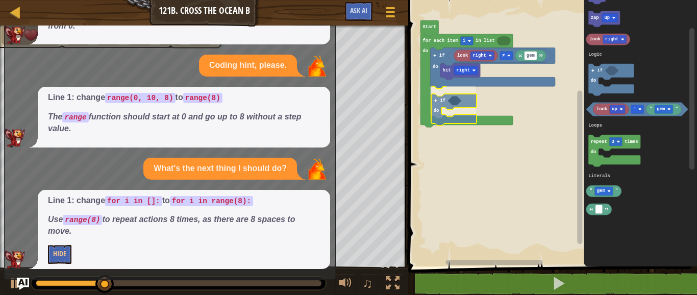
click at [465, 104] on div "Logic Loops Literals Start look right gem ≠ hit right if do if do for each item…" at bounding box center [551, 131] width 292 height 272
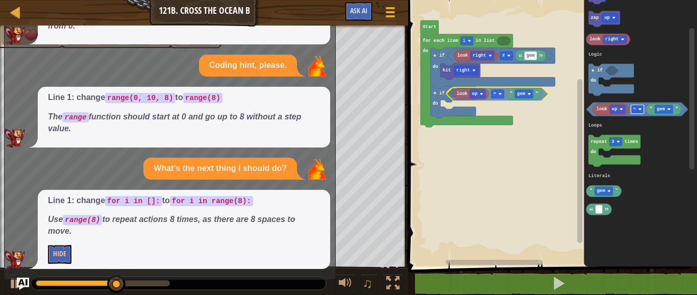
click at [492, 95] on div "Logic Loops Literals Start look right gem ≠ hit right if do if do for each item…" at bounding box center [551, 131] width 292 height 272
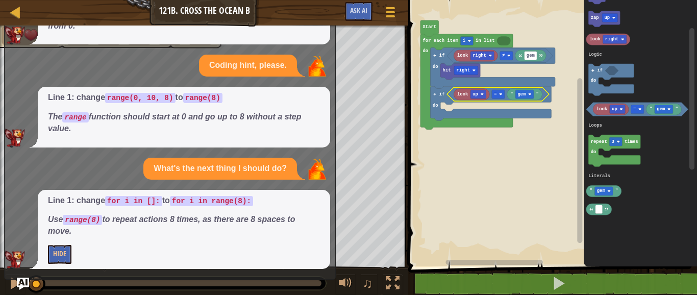
drag, startPoint x: 317, startPoint y: 280, endPoint x: 15, endPoint y: 311, distance: 303.3
click at [15, 0] on html "Map Junior 121b. Cross the Ocean B Game Menu Ask AI 1 2 3 4 5 6 7 8 9 for i in …" at bounding box center [348, 0] width 697 height 0
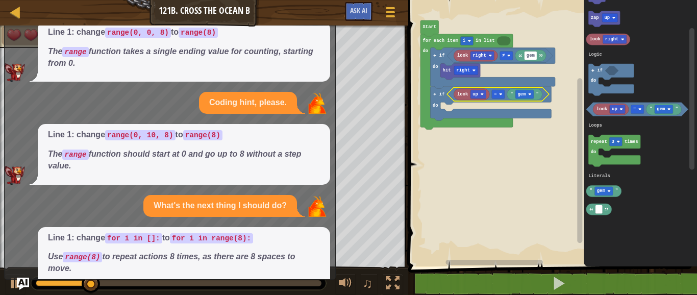
click at [332, 120] on div "x Coding hint, please. Line 1: change range(0, 0, 8) to range(8) The range func…" at bounding box center [170, 126] width 332 height 306
click at [335, 135] on div "Map Junior 121b. Cross the Ocean B Game Menu Ask AI 1 2 3 4 5 6 7 8 9 for i in …" at bounding box center [348, 147] width 697 height 295
click at [23, 273] on div "Line 1: change for i in []: to for i in range(8): Use range(8) to repeat action…" at bounding box center [168, 267] width 326 height 80
click at [24, 281] on img "Ask AI" at bounding box center [22, 283] width 13 height 13
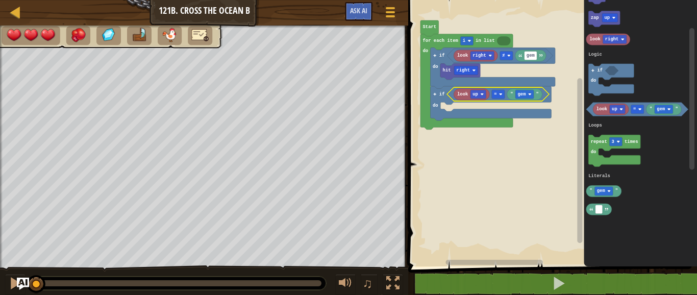
drag, startPoint x: 200, startPoint y: 280, endPoint x: 33, endPoint y: 272, distance: 166.6
click at [33, 272] on div "♫" at bounding box center [204, 280] width 408 height 31
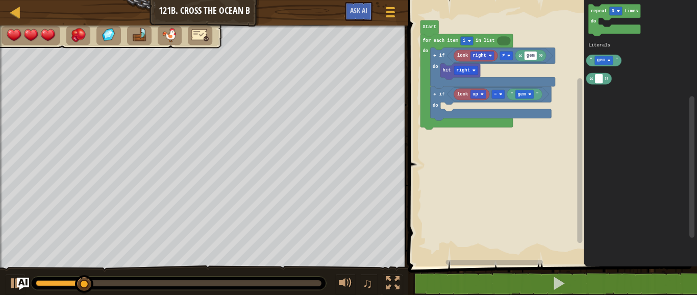
click at [568, 93] on div "Logic Loops Literals Start look right gem ≠ hit right if do if do look up " gem…" at bounding box center [551, 131] width 292 height 272
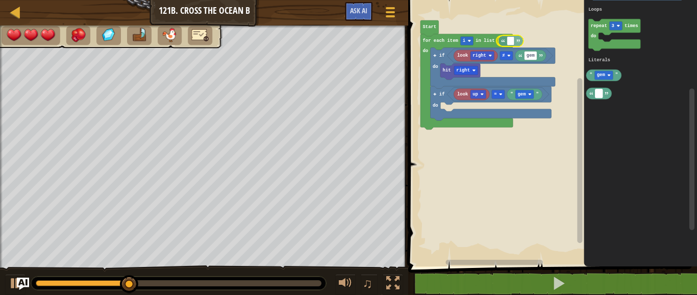
click at [508, 43] on div "Logic Loops Literals Start look right gem ≠ hit right if do if do look up " gem…" at bounding box center [551, 131] width 292 height 272
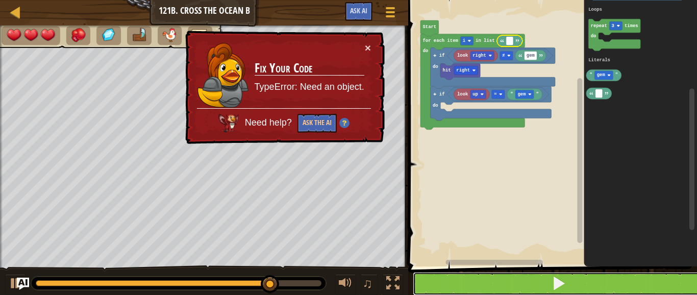
click at [474, 286] on button at bounding box center [559, 283] width 292 height 23
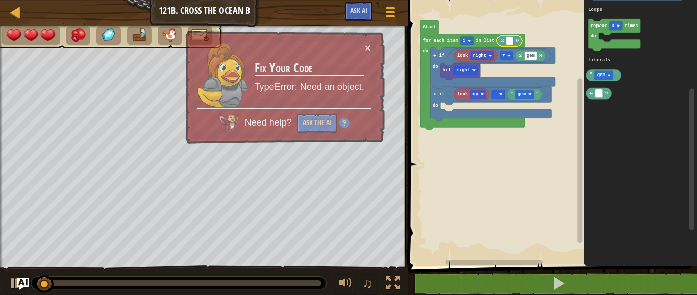
click at [343, 123] on img at bounding box center [344, 123] width 10 height 10
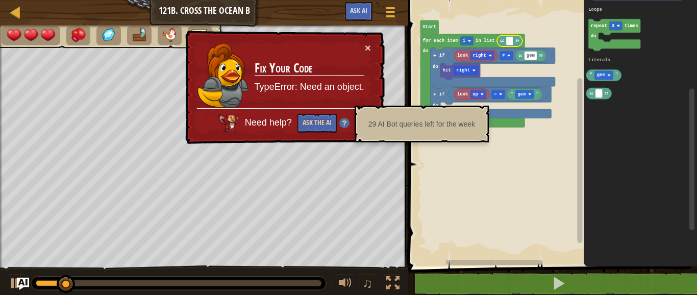
click at [343, 123] on img at bounding box center [345, 122] width 10 height 10
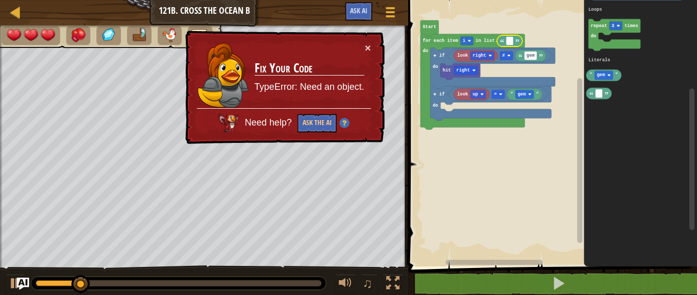
click at [343, 123] on img at bounding box center [344, 123] width 10 height 10
click at [367, 51] on button "×" at bounding box center [368, 49] width 7 height 11
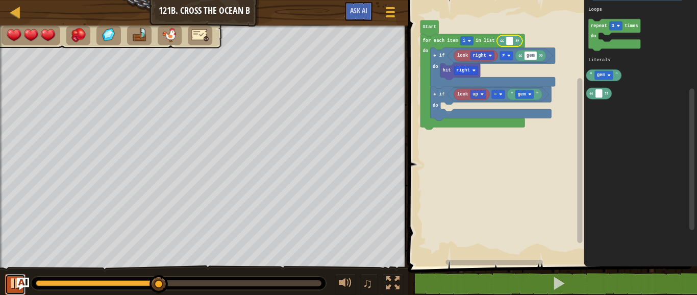
click at [16, 291] on button at bounding box center [15, 284] width 20 height 21
click at [10, 282] on div at bounding box center [15, 283] width 13 height 13
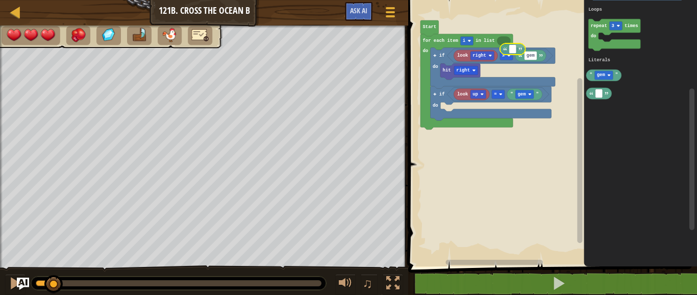
click at [517, 49] on div "Logic Loops Literals Start look right gem ≠ hit right if do if do look up " gem…" at bounding box center [551, 131] width 292 height 272
click at [514, 45] on div "Logic Loops Literals Start look right gem ≠ hit right if do if do look up " gem…" at bounding box center [551, 131] width 292 height 272
click at [507, 41] on rect "Blockly Workspace" at bounding box center [509, 40] width 7 height 9
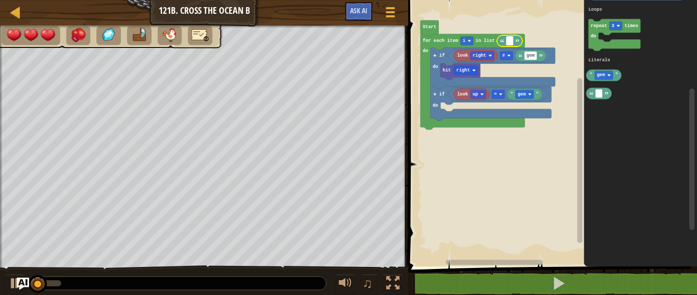
click at [511, 44] on input at bounding box center [509, 40] width 7 height 9
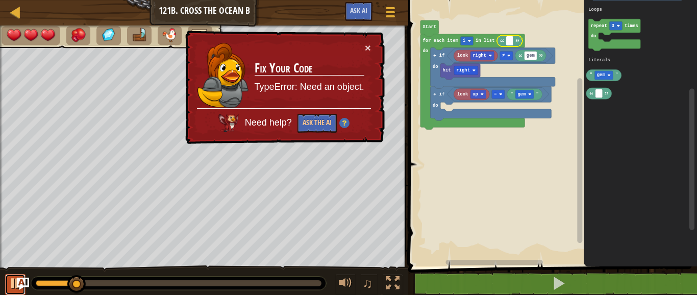
click at [11, 282] on div at bounding box center [15, 283] width 13 height 13
click at [509, 44] on input at bounding box center [509, 40] width 7 height 9
type input "8"
click at [369, 46] on button "×" at bounding box center [368, 48] width 7 height 11
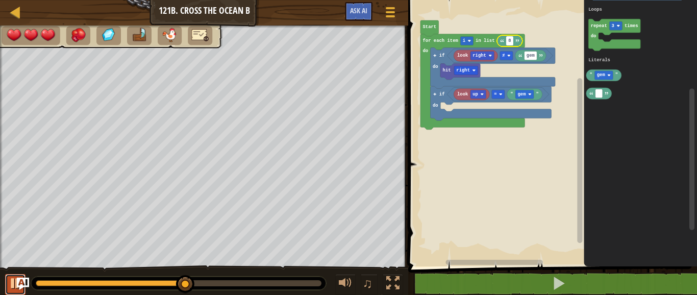
click at [9, 289] on div at bounding box center [15, 283] width 13 height 13
drag, startPoint x: 508, startPoint y: 43, endPoint x: 531, endPoint y: 59, distance: 27.9
click at [540, 0] on body "Map Junior 121b. Cross the Ocean B Game Menu Ask AI 1 2 3 4 5 6 7 8 9 for i in …" at bounding box center [348, 0] width 697 height 0
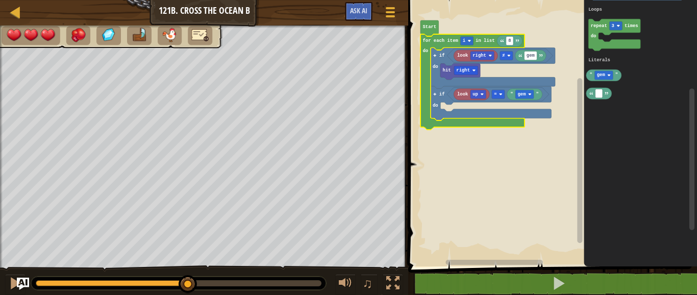
click at [509, 47] on icon "Blockly Workspace" at bounding box center [473, 81] width 104 height 95
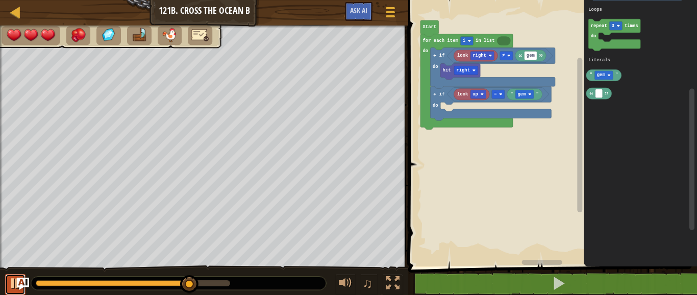
click at [11, 281] on div at bounding box center [15, 283] width 13 height 13
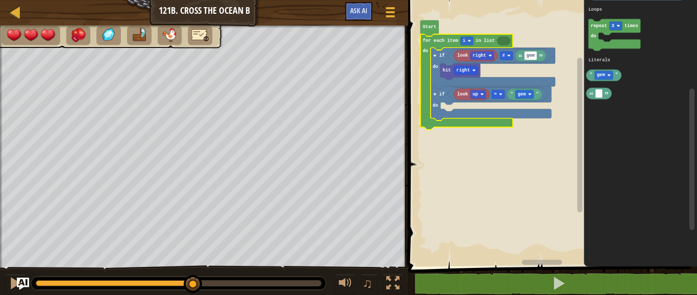
click at [505, 38] on icon "Blockly Workspace" at bounding box center [504, 40] width 14 height 9
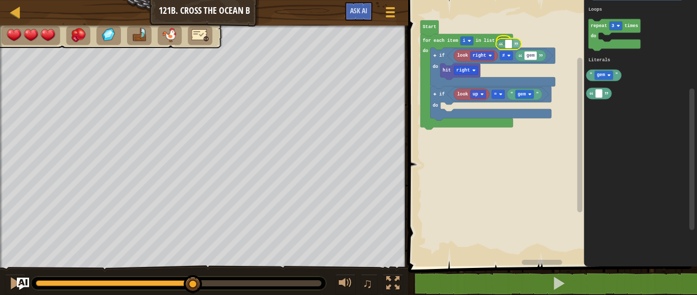
click at [513, 45] on div "Logic Loops Literals Start look right gem ≠ hit right if do if do look up " gem…" at bounding box center [551, 131] width 292 height 272
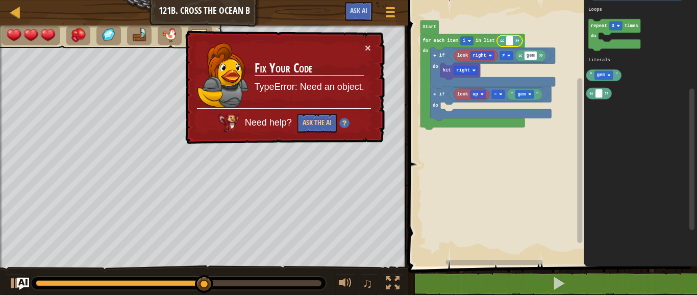
click at [563, 122] on rect "Blockly Workspace" at bounding box center [551, 131] width 292 height 272
click at [372, 48] on div "× Fix Your Code TypeError: Need an object. Need help? Ask the AI" at bounding box center [284, 88] width 202 height 114
click at [368, 47] on button "×" at bounding box center [368, 47] width 6 height 11
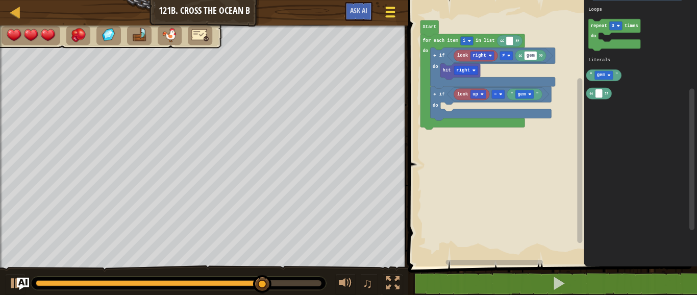
click at [394, 14] on div at bounding box center [390, 12] width 14 height 15
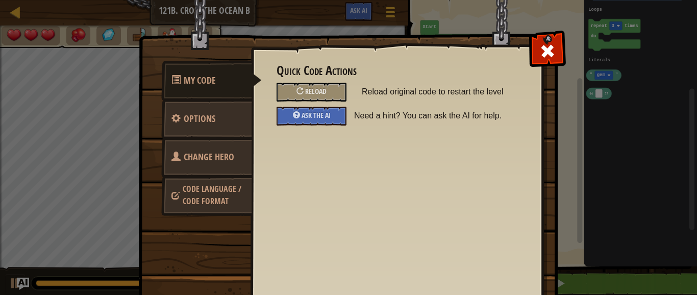
click at [216, 154] on span "Change Hero" at bounding box center [209, 157] width 51 height 13
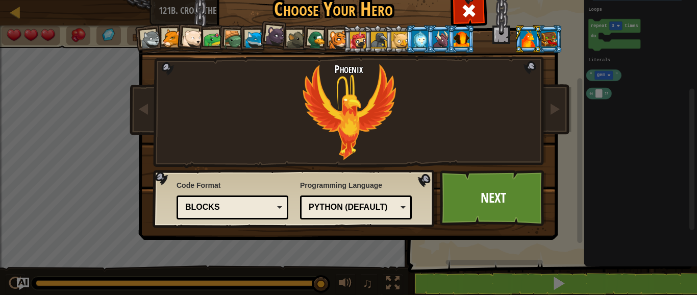
click at [324, 205] on div "Python (Default)" at bounding box center [353, 208] width 88 height 12
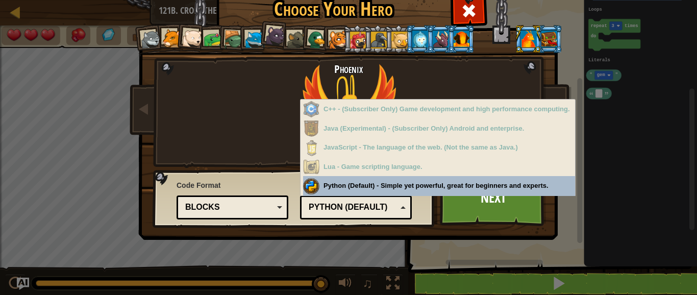
click at [247, 203] on div "Blocks" at bounding box center [229, 208] width 88 height 12
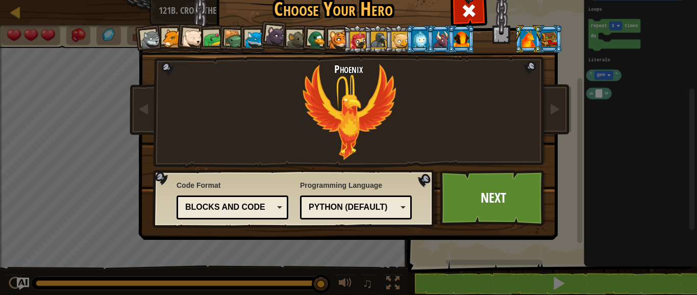
click at [252, 208] on div "Blocks and code" at bounding box center [229, 208] width 88 height 12
click at [468, 193] on link "Next" at bounding box center [493, 198] width 107 height 56
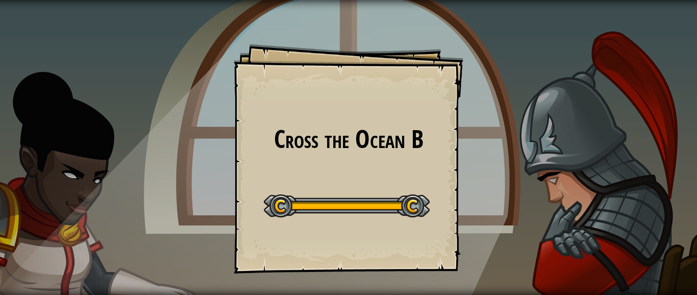
click at [405, 156] on div "Cross the Ocean B Goals Start Level Error loading from server. Try refreshing t…" at bounding box center [349, 159] width 230 height 230
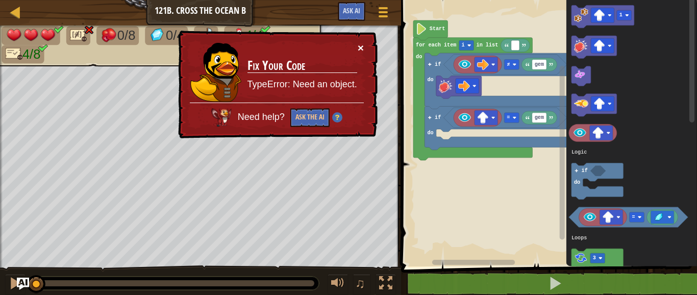
click at [361, 46] on button "×" at bounding box center [361, 47] width 6 height 11
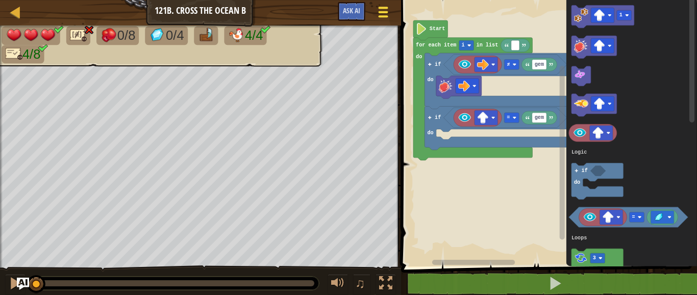
click at [383, 13] on span at bounding box center [383, 12] width 10 height 2
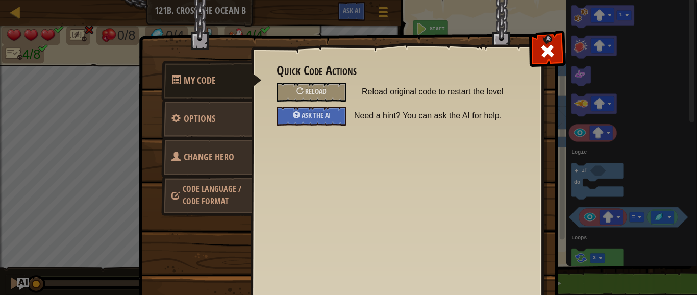
click at [204, 154] on span "Change Hero" at bounding box center [209, 157] width 51 height 13
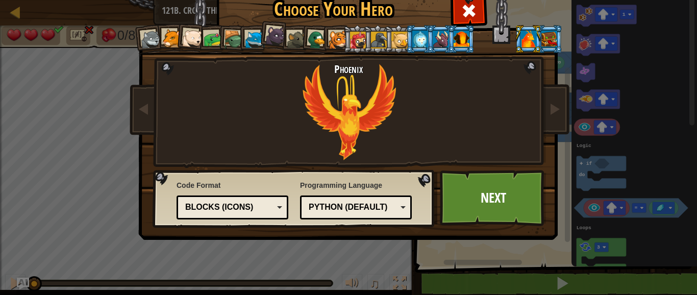
click at [229, 206] on div "Blocks (Icons)" at bounding box center [229, 208] width 88 height 12
click at [479, 17] on div at bounding box center [469, 9] width 32 height 32
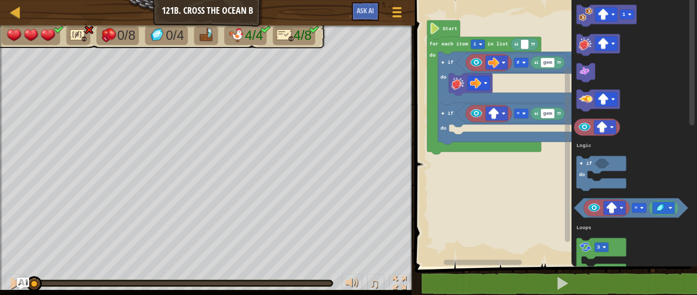
click at [481, 172] on rect "Blockly Workspace" at bounding box center [554, 131] width 285 height 272
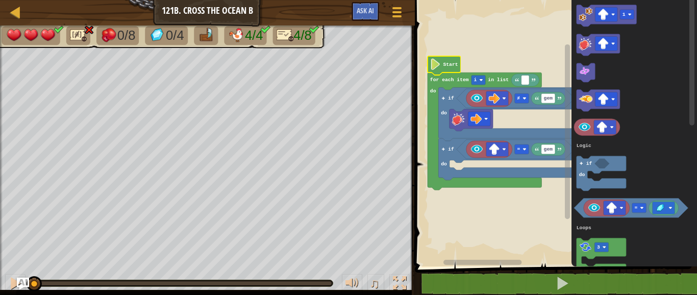
click at [515, 208] on rect "Blockly Workspace" at bounding box center [554, 131] width 285 height 272
click at [432, 39] on rect "Blockly Workspace" at bounding box center [554, 131] width 285 height 272
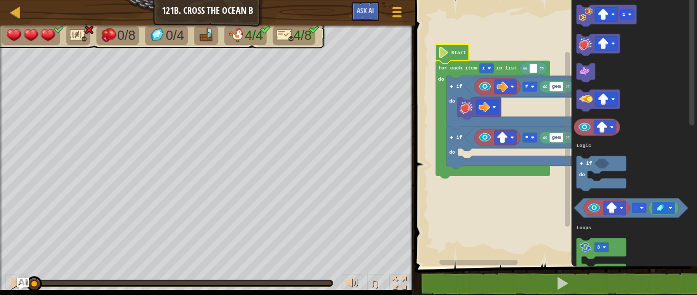
click at [498, 195] on rect "Blockly Workspace" at bounding box center [554, 131] width 285 height 272
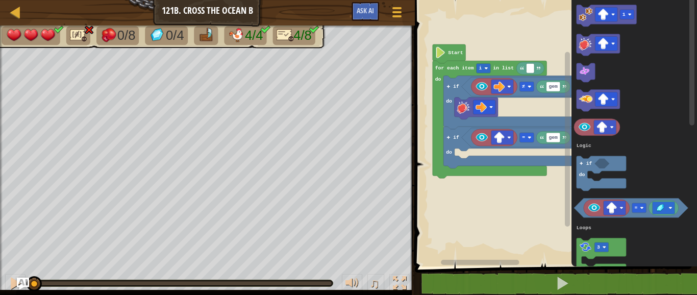
click at [495, 260] on rect "Blockly Workspace" at bounding box center [480, 262] width 78 height 5
click at [488, 226] on rect "Blockly Workspace" at bounding box center [554, 131] width 285 height 272
click at [533, 41] on rect "Blockly Workspace" at bounding box center [554, 131] width 285 height 272
click at [553, 58] on rect "Blockly Workspace" at bounding box center [554, 131] width 285 height 272
click at [532, 68] on rect "Blockly Workspace" at bounding box center [531, 68] width 8 height 10
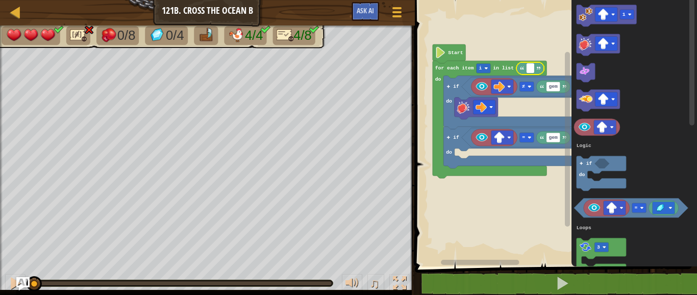
click at [28, 282] on img "Ask AI" at bounding box center [22, 283] width 13 height 13
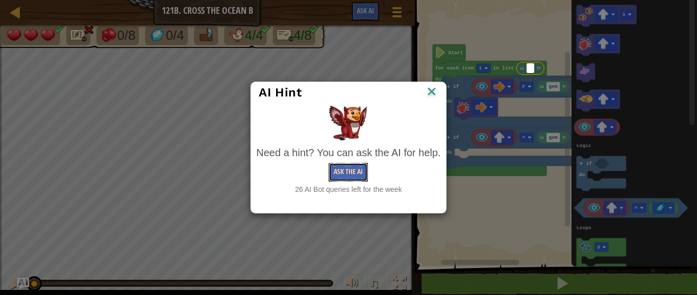
click at [340, 176] on button "Ask the AI" at bounding box center [348, 172] width 39 height 19
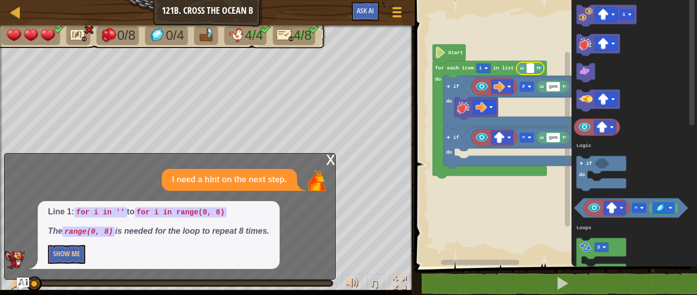
click at [530, 70] on input at bounding box center [531, 68] width 8 height 10
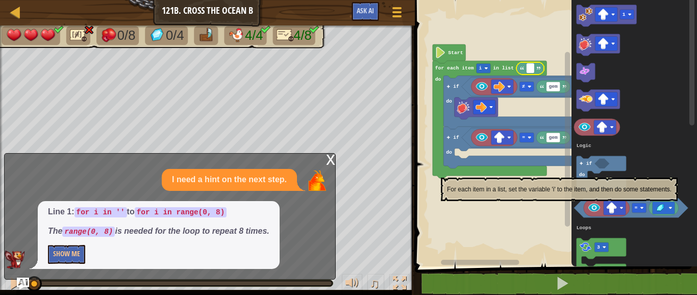
type input "8"
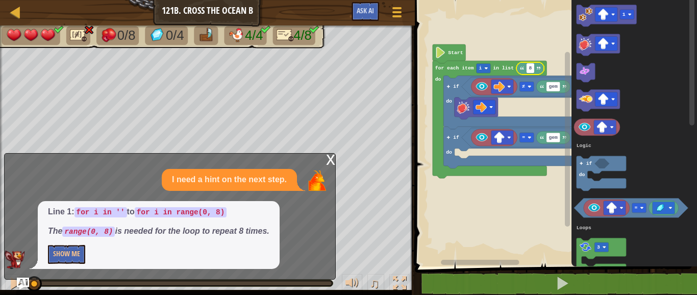
click at [447, 223] on rect "Blockly Workspace" at bounding box center [554, 131] width 285 height 272
click at [324, 157] on div "x I need a hint on the next step. Line 1: for i in '' to for i in range(0, 8) T…" at bounding box center [170, 216] width 332 height 127
click at [329, 159] on div "x" at bounding box center [330, 159] width 9 height 10
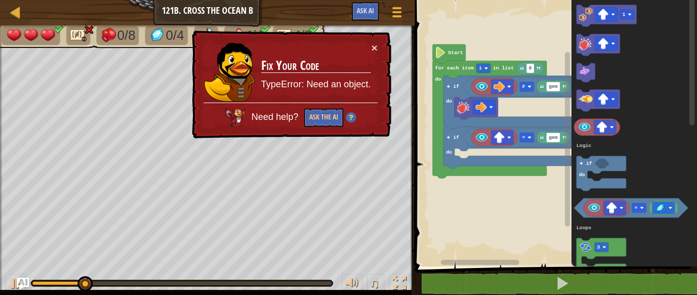
click at [370, 50] on td "Fix Your Code TypeError: Need an object." at bounding box center [316, 72] width 111 height 60
click at [512, 280] on button at bounding box center [562, 283] width 285 height 23
click at [369, 43] on td "Fix Your Code TypeError: Need an object." at bounding box center [316, 72] width 111 height 60
click at [375, 45] on button "×" at bounding box center [375, 47] width 6 height 11
click at [375, 48] on button "×" at bounding box center [375, 47] width 6 height 11
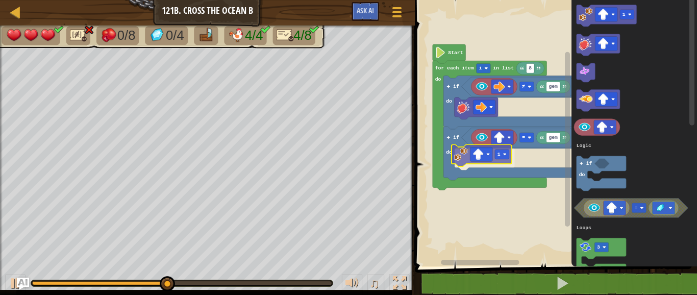
click at [465, 158] on div "Logic Loops Literals Start gem ≠ gem = if do 1 if do for each item i in list do…" at bounding box center [554, 131] width 285 height 272
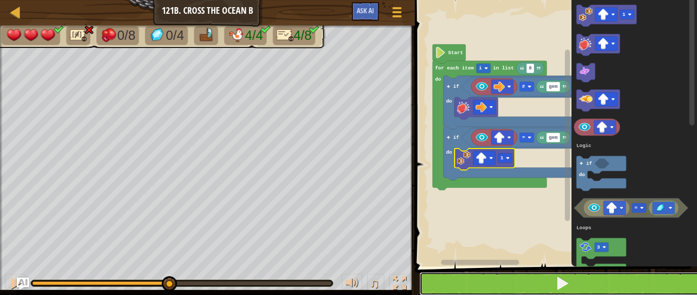
click at [542, 281] on button at bounding box center [562, 283] width 285 height 23
click at [546, 285] on button at bounding box center [562, 283] width 285 height 23
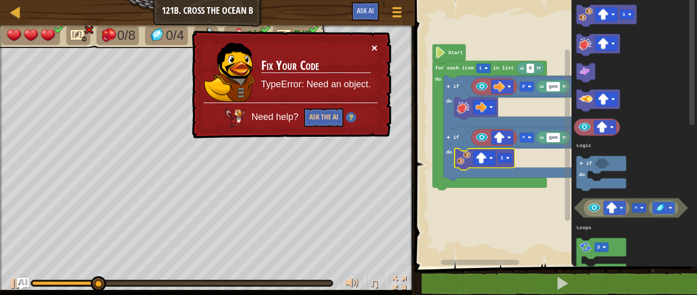
click at [374, 46] on button "×" at bounding box center [375, 47] width 6 height 11
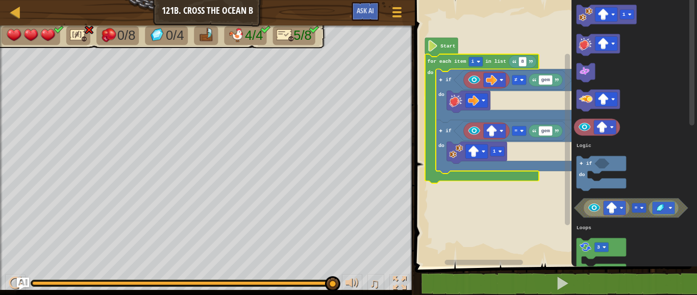
click at [493, 61] on text "in list" at bounding box center [496, 62] width 21 height 6
click at [552, 214] on rect "Blockly Workspace" at bounding box center [554, 131] width 285 height 272
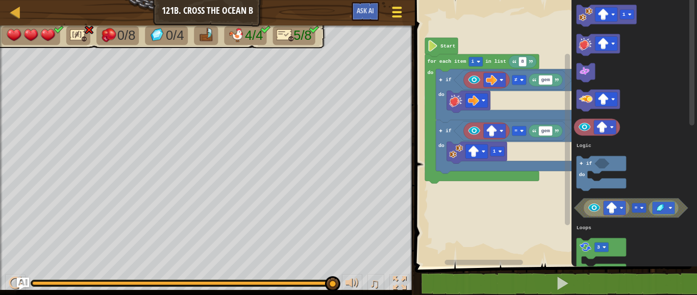
click at [402, 15] on div at bounding box center [397, 12] width 14 height 15
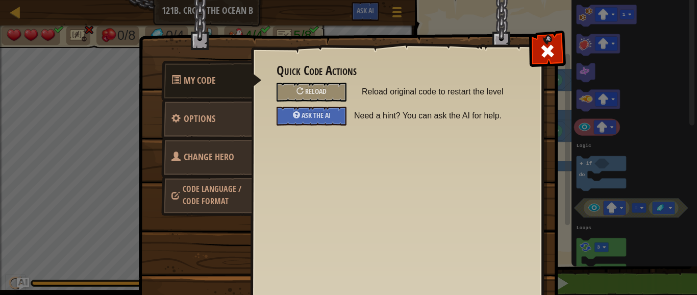
click at [211, 154] on span "Change Hero" at bounding box center [209, 157] width 51 height 13
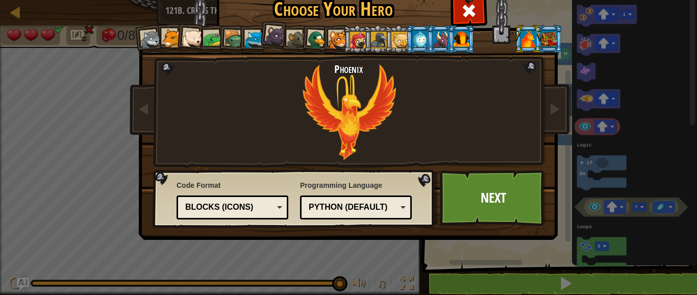
click at [350, 202] on div "Python (Default)" at bounding box center [353, 208] width 88 height 12
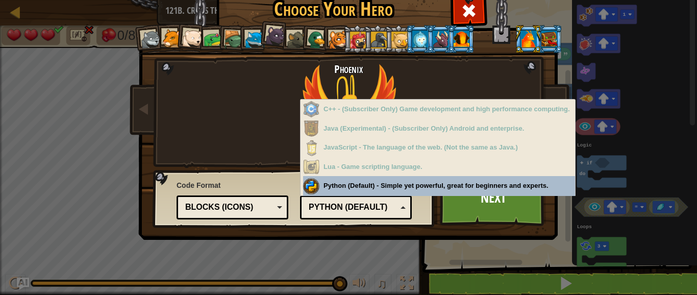
click at [268, 210] on div "Blocks (Icons)" at bounding box center [229, 208] width 88 height 12
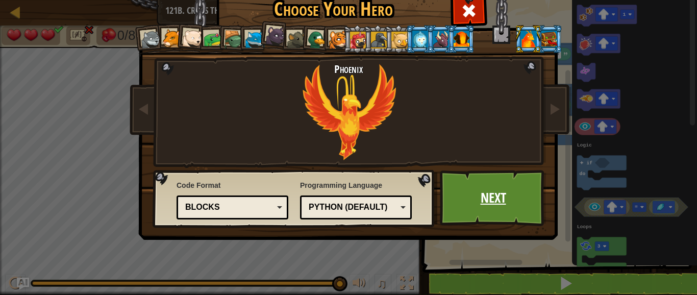
click at [484, 193] on link "Next" at bounding box center [493, 198] width 107 height 56
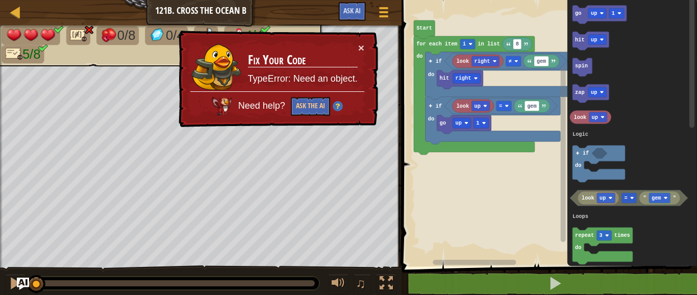
click at [364, 47] on div "× Fix Your Code TypeError: Need an object. Need help? Ask the AI" at bounding box center [278, 79] width 202 height 97
click at [382, 12] on span at bounding box center [384, 12] width 10 height 2
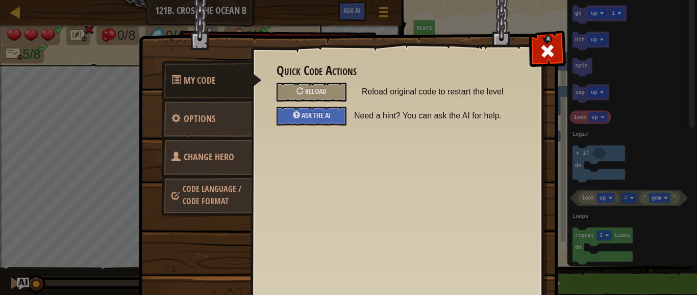
click at [192, 160] on span "Change Hero" at bounding box center [209, 157] width 51 height 13
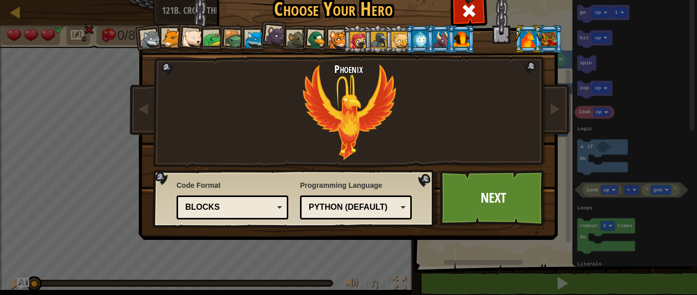
click at [238, 201] on div "Blocks" at bounding box center [232, 208] width 99 height 16
click at [516, 204] on link "Next" at bounding box center [493, 198] width 107 height 56
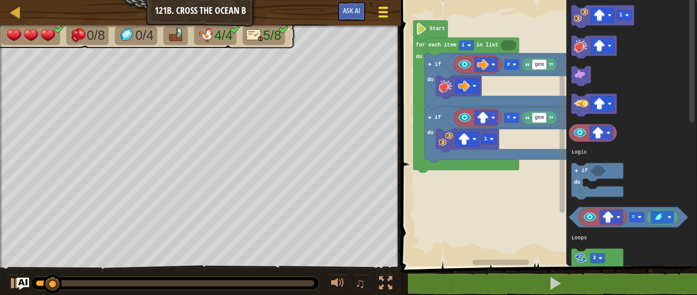
click at [387, 10] on div at bounding box center [383, 12] width 14 height 15
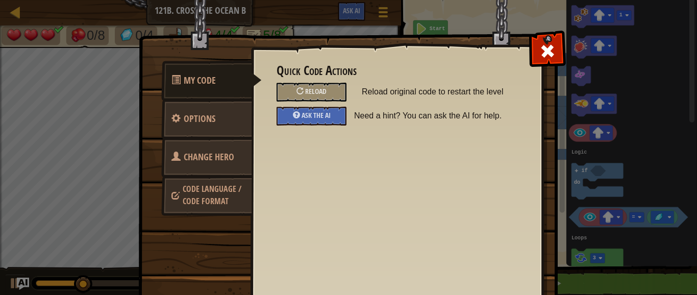
click at [217, 152] on span "Change Hero" at bounding box center [209, 157] width 51 height 13
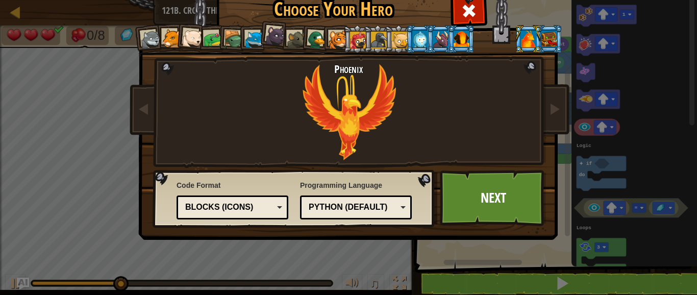
click at [266, 206] on div "Blocks (Icons)" at bounding box center [229, 208] width 88 height 12
click at [485, 188] on link "Next" at bounding box center [493, 198] width 107 height 56
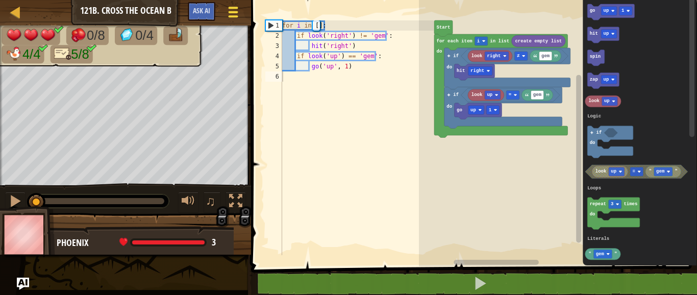
click at [229, 15] on div at bounding box center [234, 12] width 14 height 15
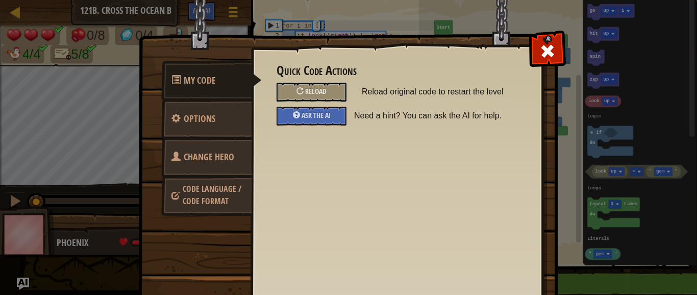
click at [186, 165] on link "Change Hero" at bounding box center [206, 157] width 91 height 40
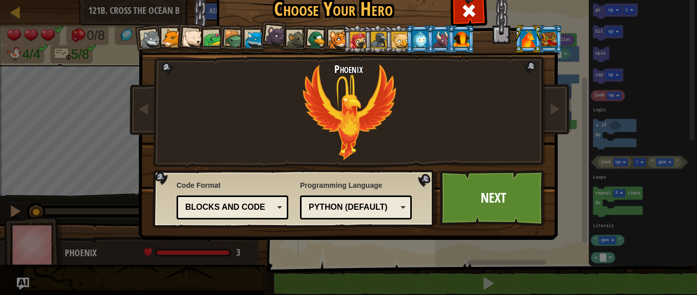
click at [244, 203] on div "Blocks and code" at bounding box center [229, 208] width 88 height 12
click at [531, 199] on link "Next" at bounding box center [493, 198] width 107 height 56
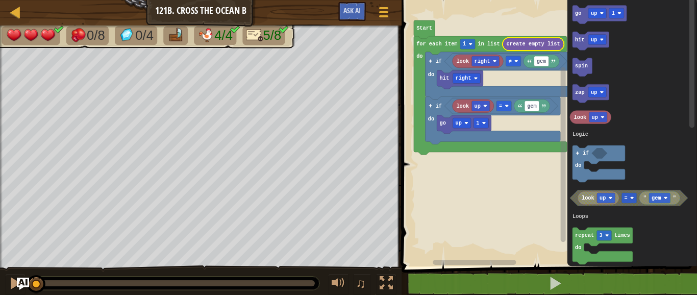
click at [514, 46] on text "create empty list" at bounding box center [533, 44] width 54 height 6
click at [522, 42] on text "create empty list" at bounding box center [533, 44] width 54 height 6
click at [517, 41] on text "create empty list" at bounding box center [533, 44] width 54 height 6
click at [380, 15] on div at bounding box center [384, 12] width 14 height 15
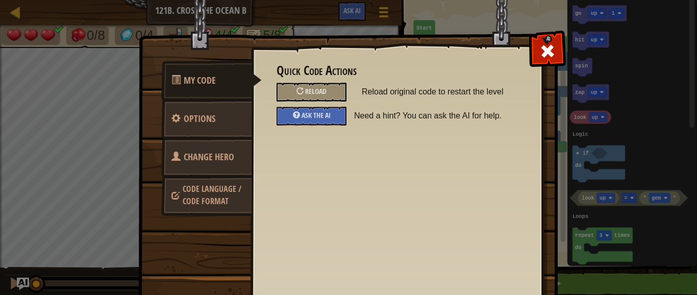
click at [232, 153] on link "Change Hero" at bounding box center [206, 157] width 91 height 40
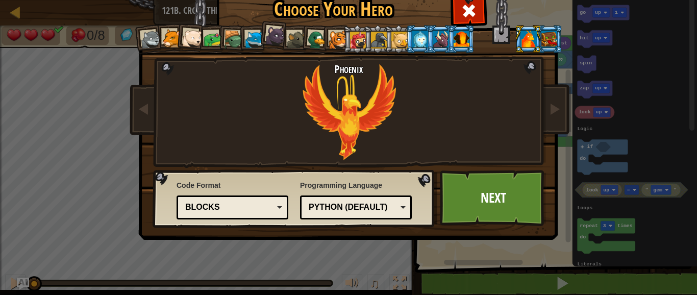
click at [266, 208] on div "Blocks" at bounding box center [229, 208] width 88 height 12
click at [261, 203] on div "Blocks (Icons)" at bounding box center [229, 208] width 88 height 12
click at [254, 206] on div "Text code" at bounding box center [229, 208] width 88 height 12
click at [376, 204] on div "Python (Default)" at bounding box center [353, 208] width 88 height 12
click at [370, 259] on div "Choose Your Hero 13496 Wolf Pup Cougar Polar Bear Cub Frog Turtle Blue Fox Pant…" at bounding box center [348, 153] width 419 height 336
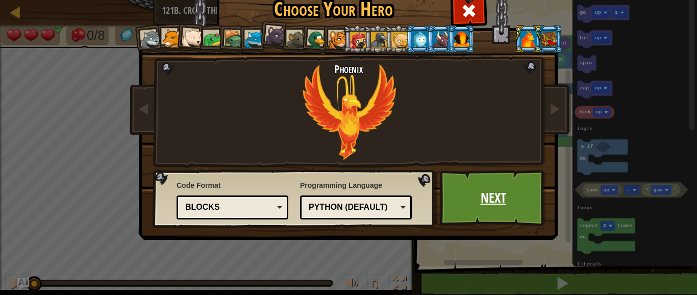
click at [460, 207] on link "Next" at bounding box center [493, 198] width 107 height 56
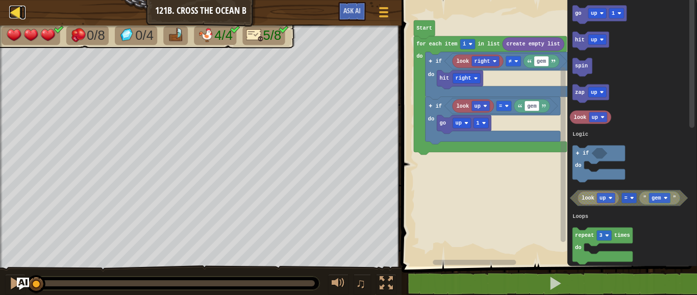
click at [19, 10] on div at bounding box center [15, 12] width 13 height 13
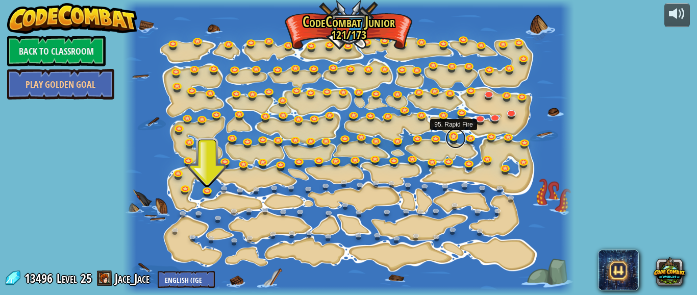
click at [452, 137] on link at bounding box center [456, 138] width 20 height 20
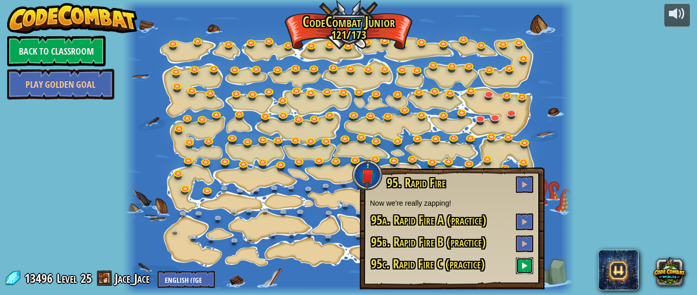
click at [523, 267] on span at bounding box center [524, 265] width 7 height 7
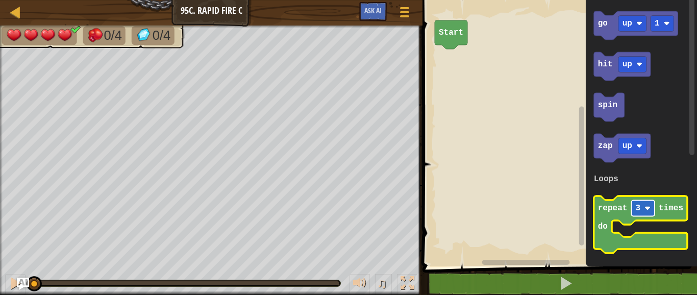
click at [642, 209] on rect "Blockly Workspace" at bounding box center [643, 209] width 23 height 16
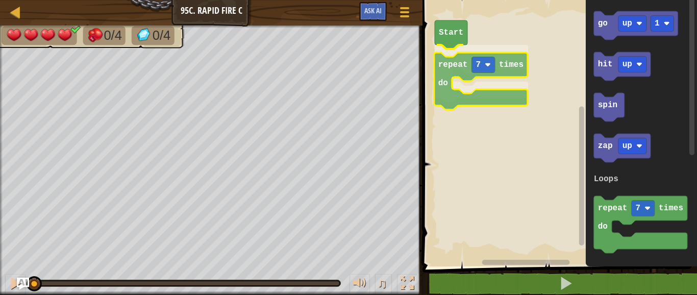
click at [462, 67] on div "Loops Start repeat 7 times do go up 1 hit up spin zap up repeat 7 times do Loop…" at bounding box center [559, 131] width 278 height 272
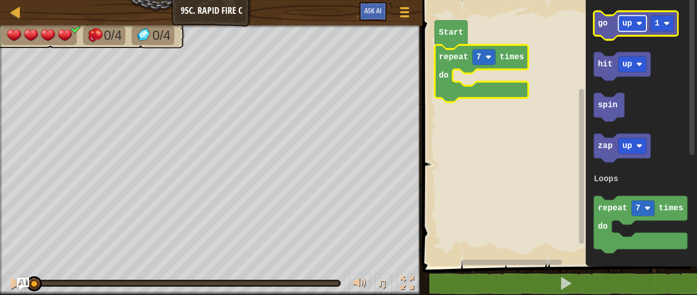
click at [642, 23] on image "Blockly Workspace" at bounding box center [640, 23] width 6 height 6
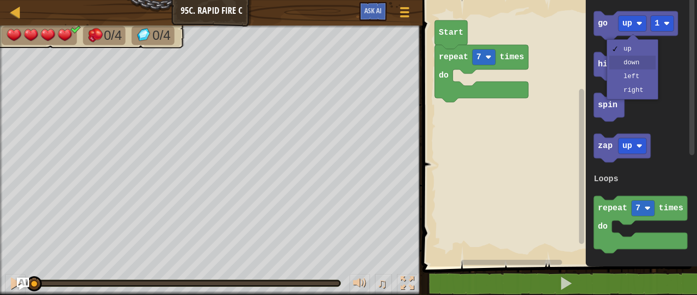
drag, startPoint x: 639, startPoint y: 60, endPoint x: 623, endPoint y: 33, distance: 31.3
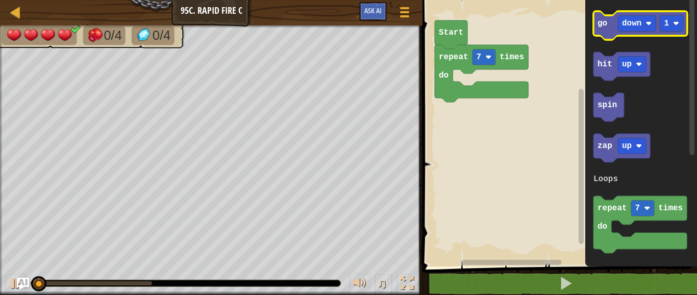
drag, startPoint x: 582, startPoint y: 33, endPoint x: 594, endPoint y: 15, distance: 21.8
click at [595, 11] on icon "go down 1 hit up spin zap up repeat 7 times do Loops" at bounding box center [641, 131] width 112 height 272
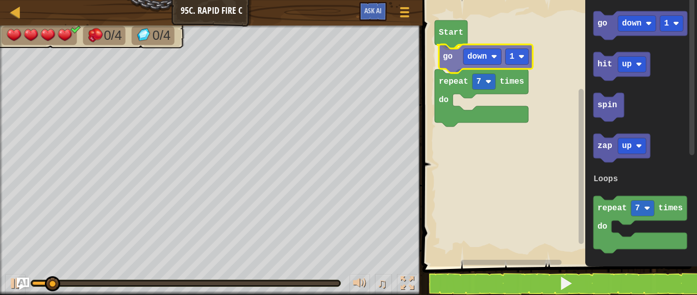
click at [446, 53] on div "Loops Start go down 1 repeat 7 times do go down 1 hit up spin zap up repeat 7 t…" at bounding box center [559, 131] width 278 height 272
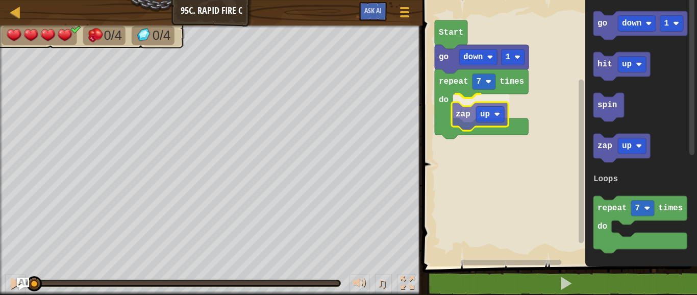
click at [465, 115] on div "Loops Start go down 1 repeat 7 times do zap up go down 1 hit up spin zap up rep…" at bounding box center [559, 131] width 278 height 272
click at [487, 109] on text "up" at bounding box center [487, 106] width 10 height 9
